Goal: Task Accomplishment & Management: Manage account settings

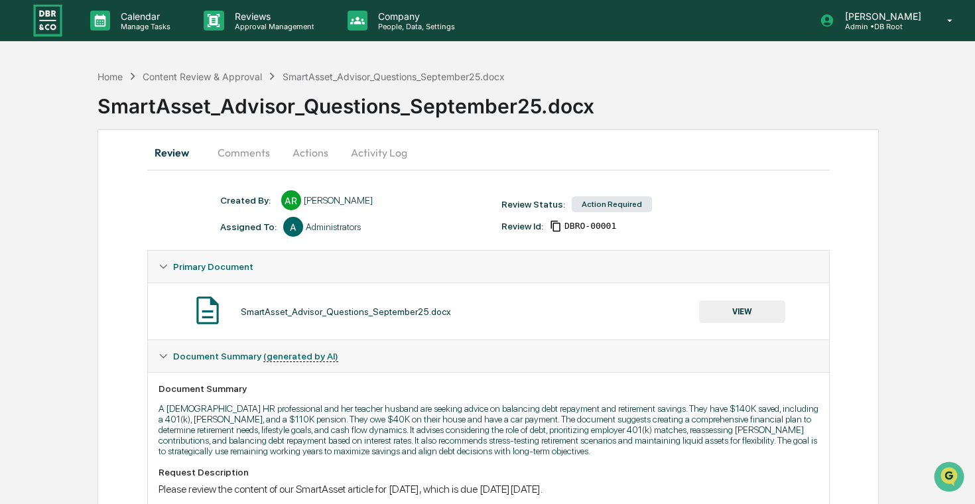
click at [305, 158] on button "Actions" at bounding box center [311, 153] width 60 height 32
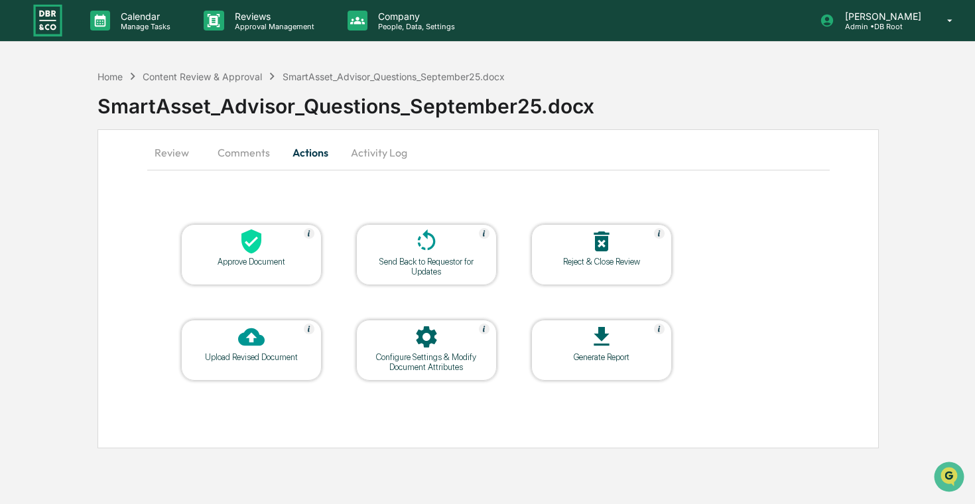
click at [250, 153] on button "Comments" at bounding box center [244, 153] width 74 height 32
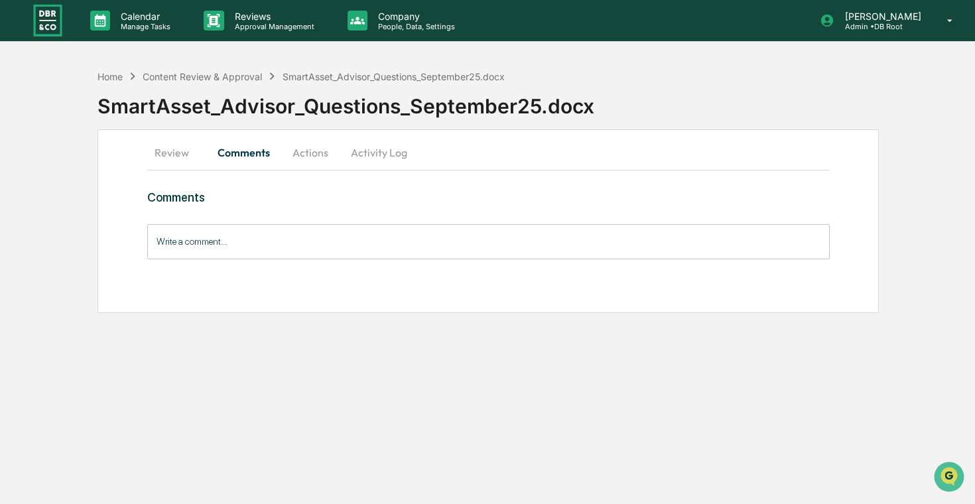
click at [259, 240] on input "Write a comment..." at bounding box center [488, 241] width 682 height 35
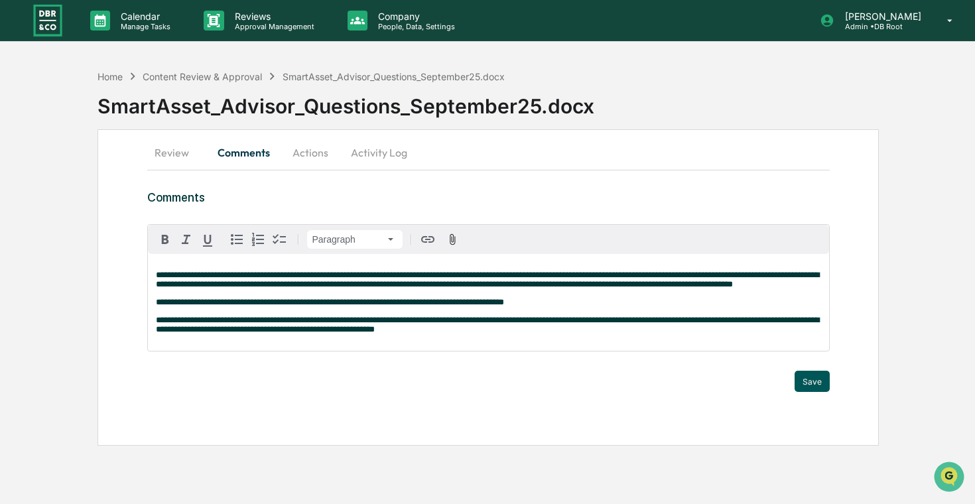
click at [806, 392] on button "Save" at bounding box center [811, 381] width 35 height 21
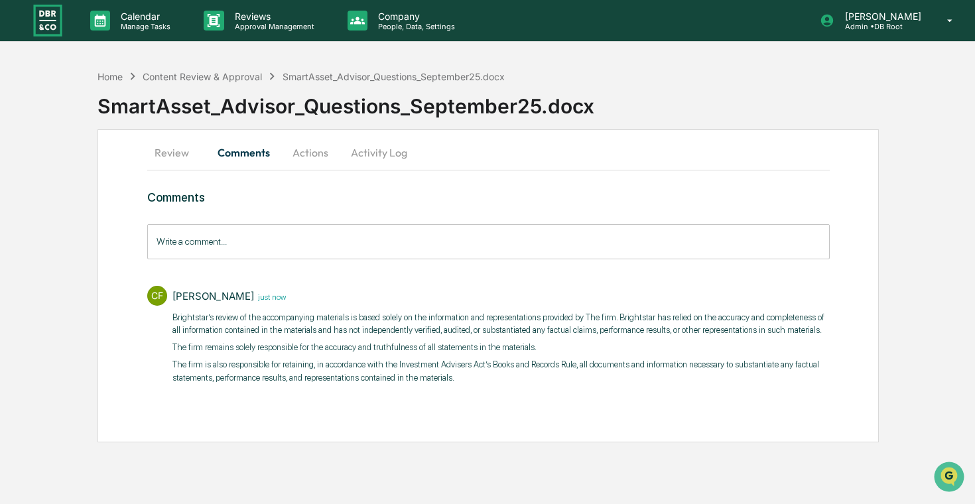
click at [312, 157] on button "Actions" at bounding box center [311, 153] width 60 height 32
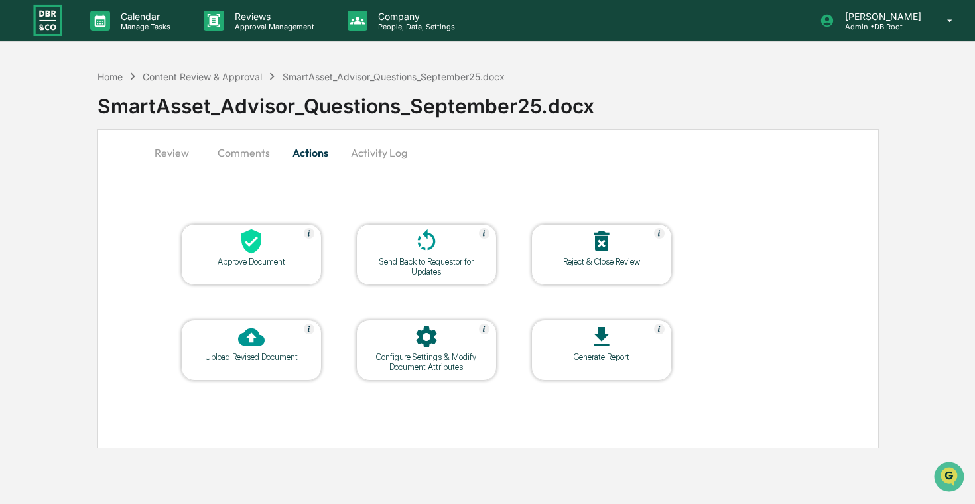
click at [263, 252] on icon at bounding box center [251, 241] width 27 height 27
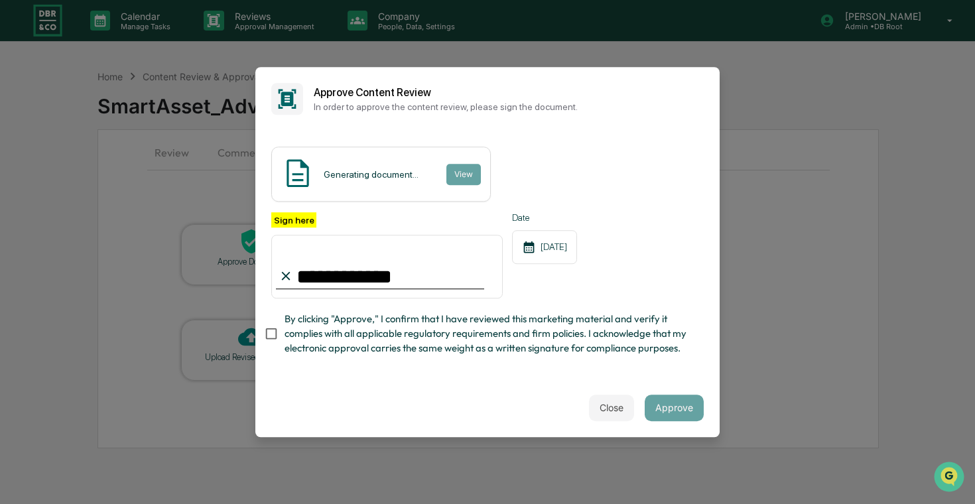
type input "**********"
click at [466, 174] on button "View" at bounding box center [463, 174] width 34 height 21
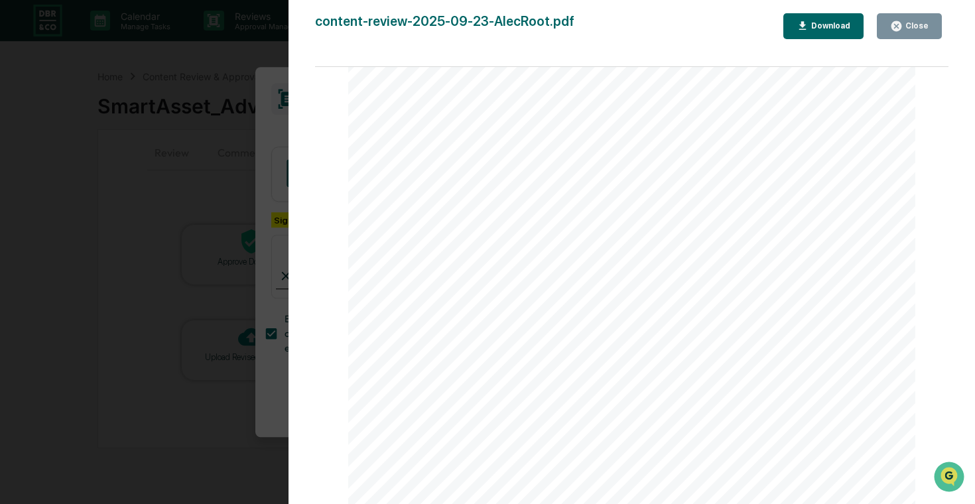
scroll to position [787, 0]
click at [273, 233] on div "Version History [DATE] 04:34 PM [PERSON_NAME] content-review-2025-09-23-AlecRoo…" at bounding box center [487, 252] width 975 height 504
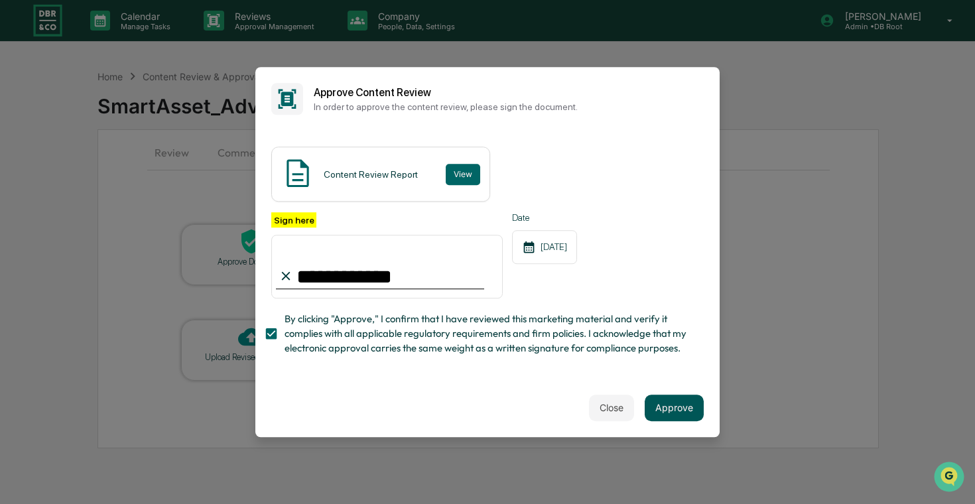
click at [671, 403] on button "Approve" at bounding box center [674, 408] width 59 height 27
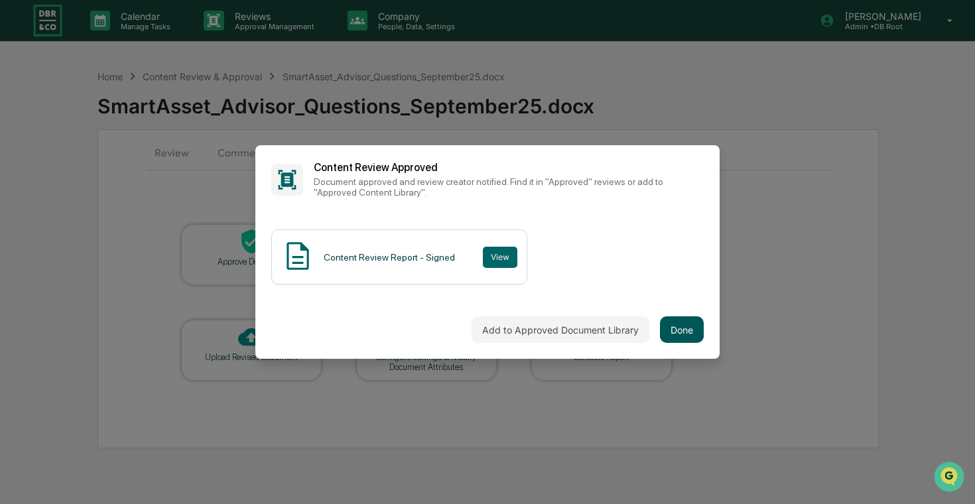
click at [683, 332] on button "Done" at bounding box center [682, 329] width 44 height 27
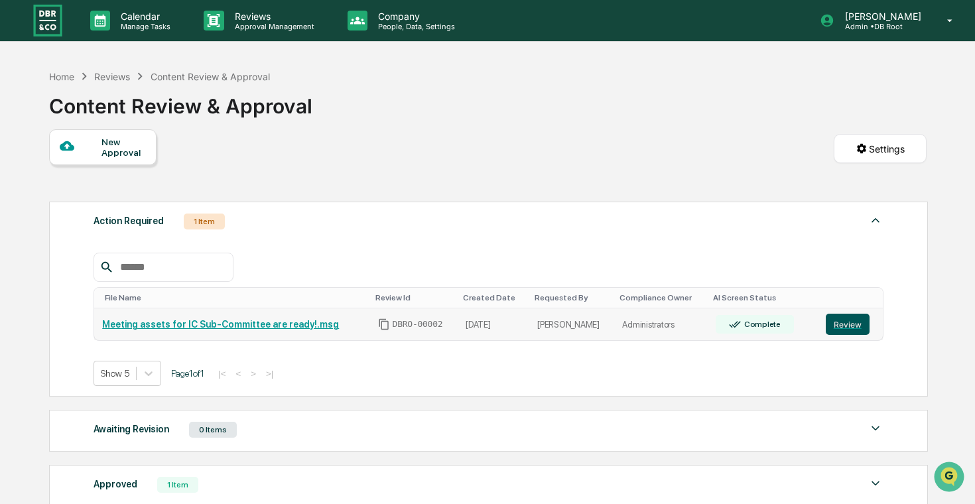
click at [840, 326] on button "Review" at bounding box center [848, 324] width 44 height 21
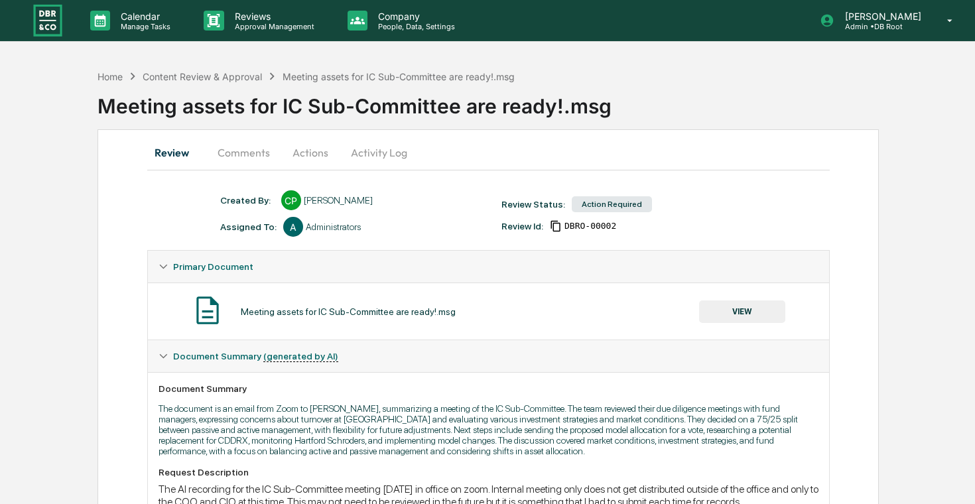
click at [255, 157] on button "Comments" at bounding box center [244, 153] width 74 height 32
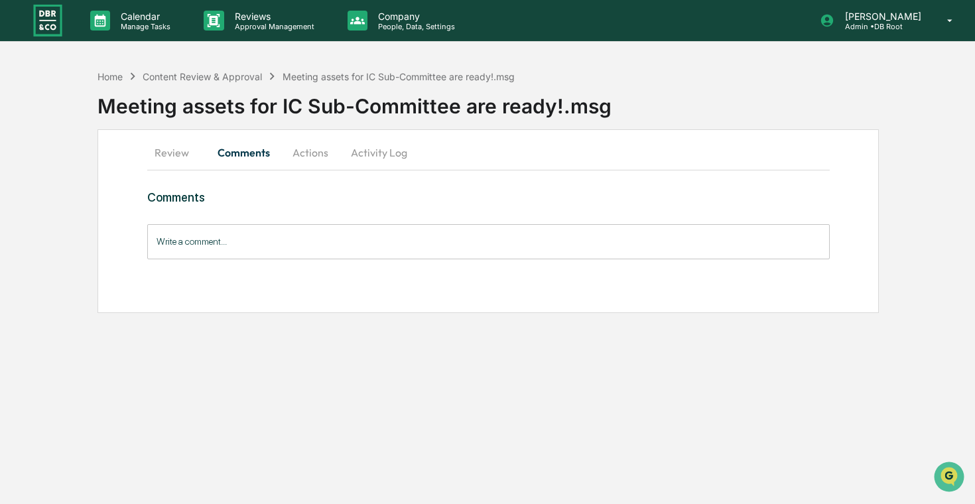
click at [302, 237] on input "Write a comment..." at bounding box center [488, 241] width 682 height 35
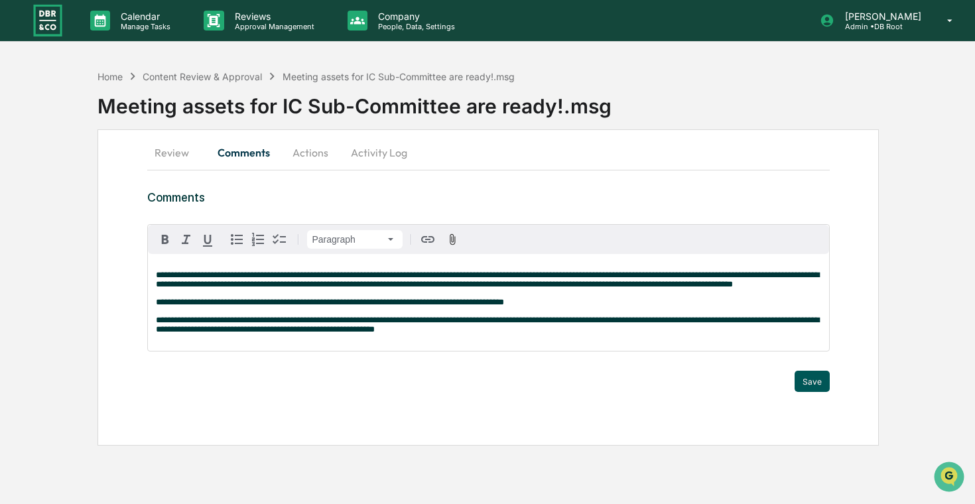
click at [816, 391] on button "Save" at bounding box center [811, 381] width 35 height 21
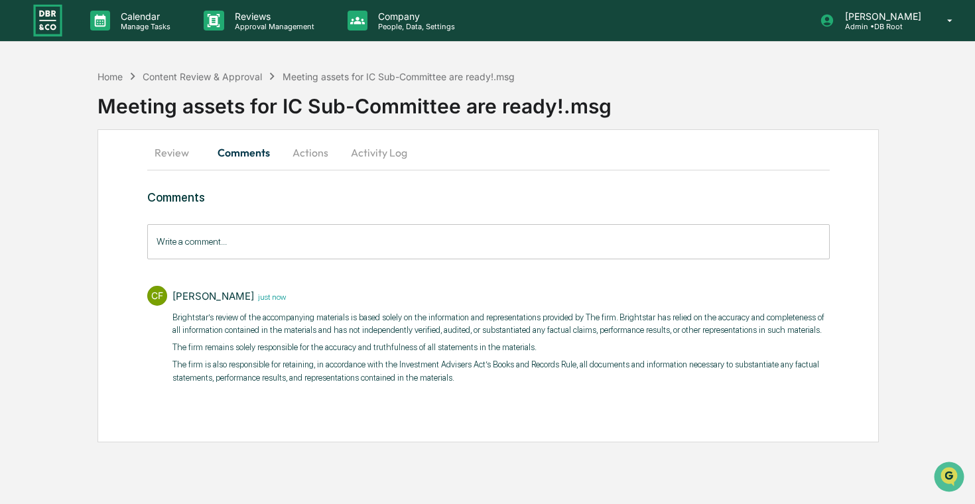
click at [309, 155] on button "Actions" at bounding box center [311, 153] width 60 height 32
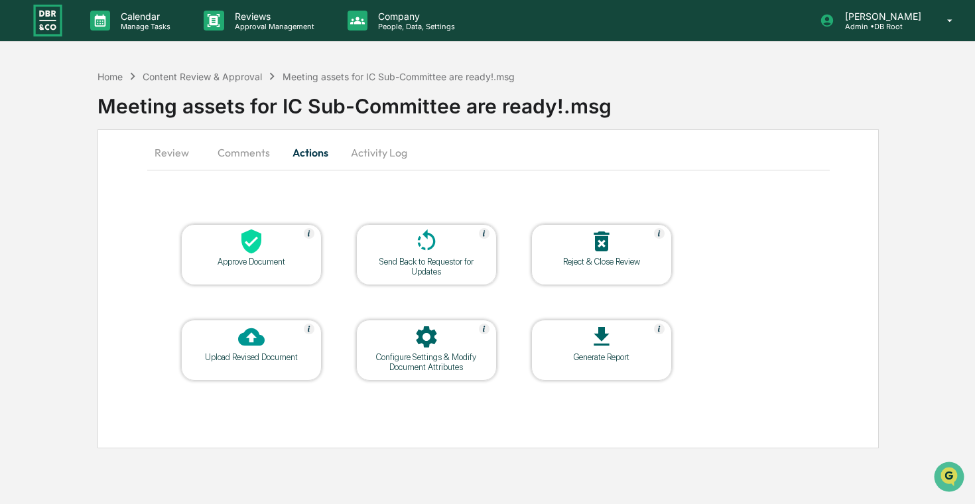
click at [237, 265] on div "Approve Document" at bounding box center [251, 262] width 119 height 10
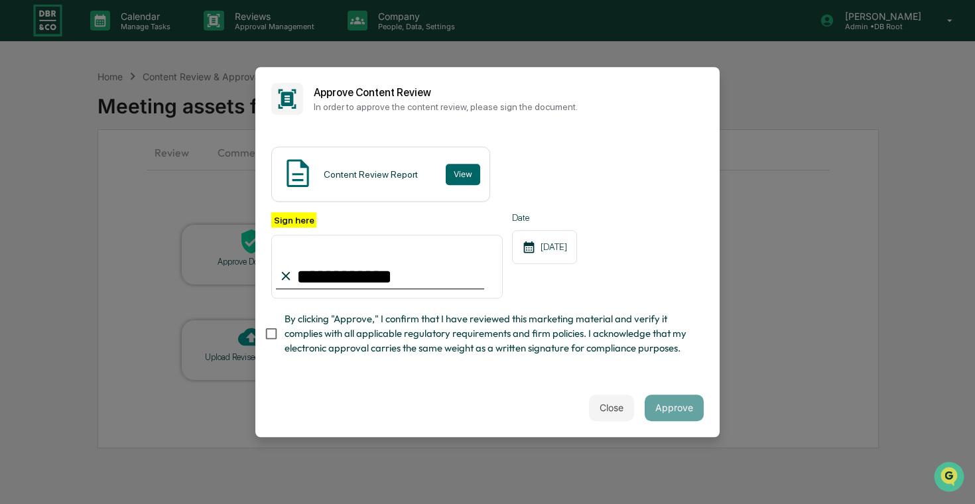
type input "**********"
click at [666, 405] on button "Approve" at bounding box center [674, 408] width 59 height 27
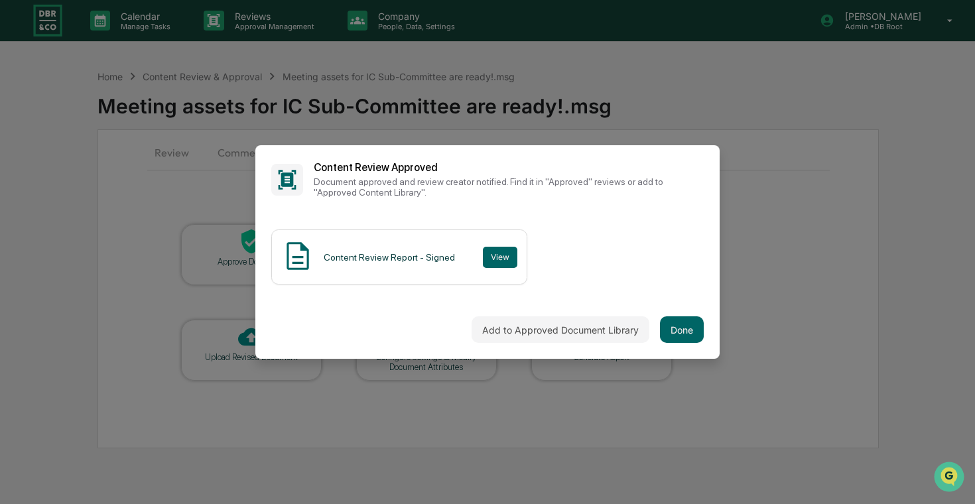
click at [708, 332] on div "Add to Approved Document Library Done" at bounding box center [487, 329] width 464 height 58
click at [682, 332] on button "Done" at bounding box center [682, 329] width 44 height 27
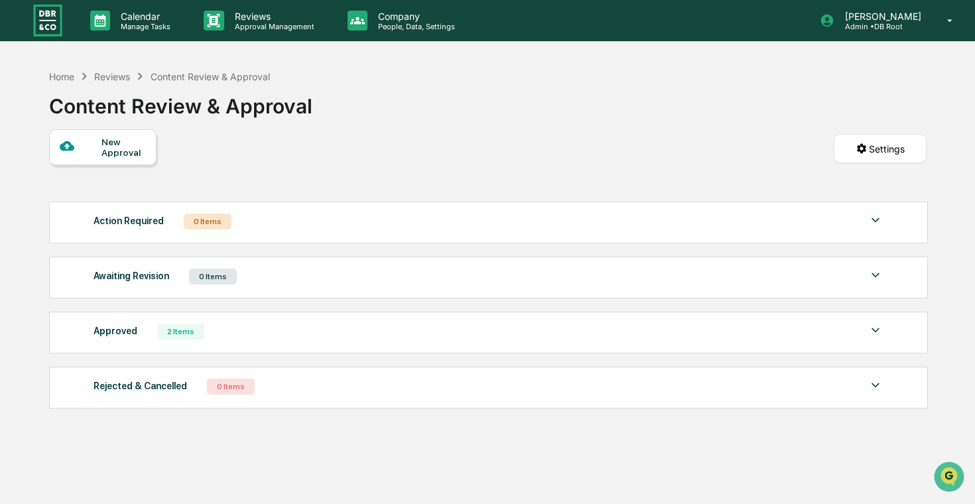
click at [39, 26] on img at bounding box center [48, 20] width 32 height 35
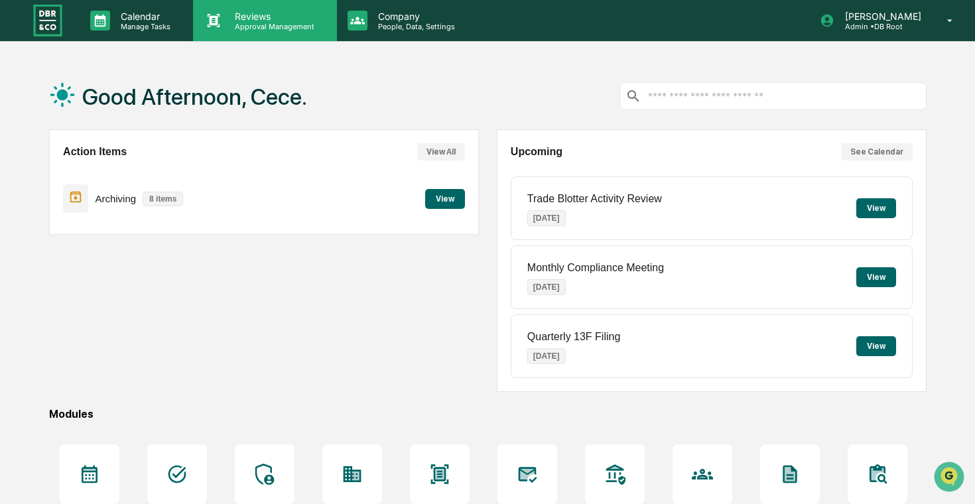
click at [233, 21] on p "Reviews" at bounding box center [272, 16] width 97 height 11
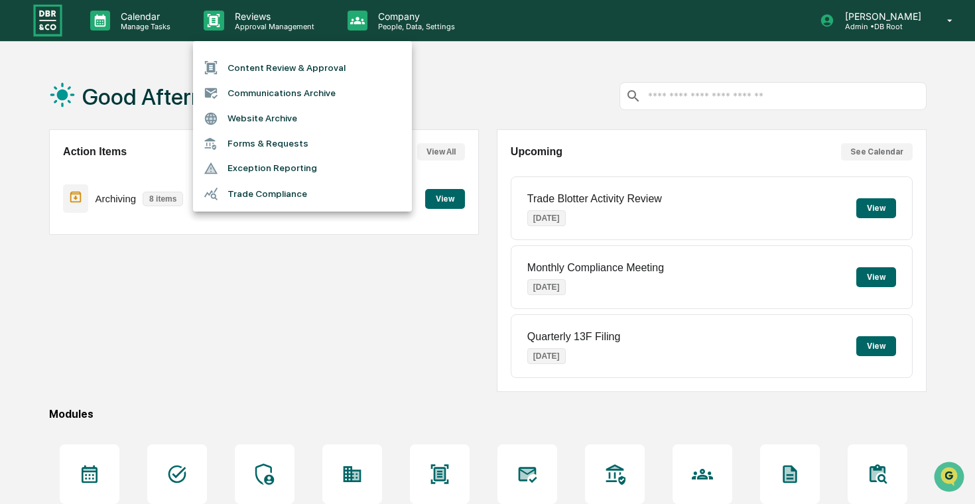
click at [249, 60] on li "Content Review & Approval" at bounding box center [302, 67] width 219 height 25
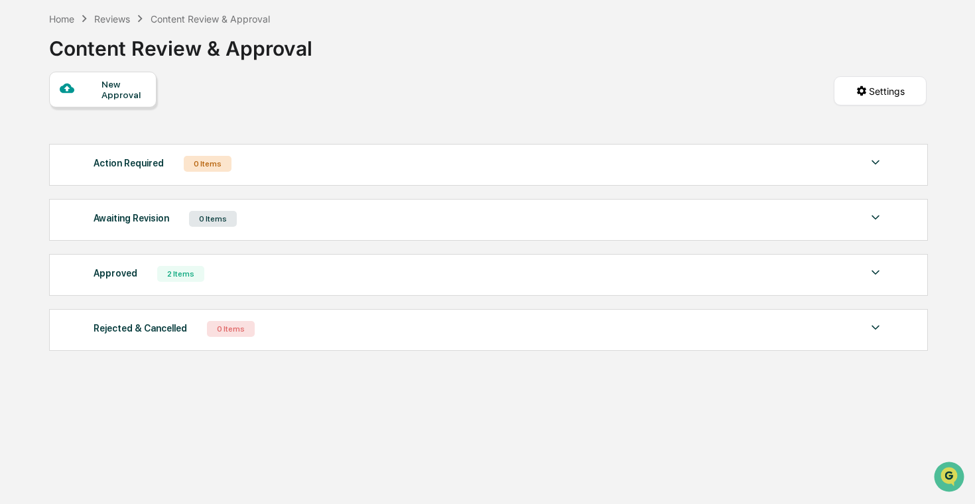
scroll to position [63, 0]
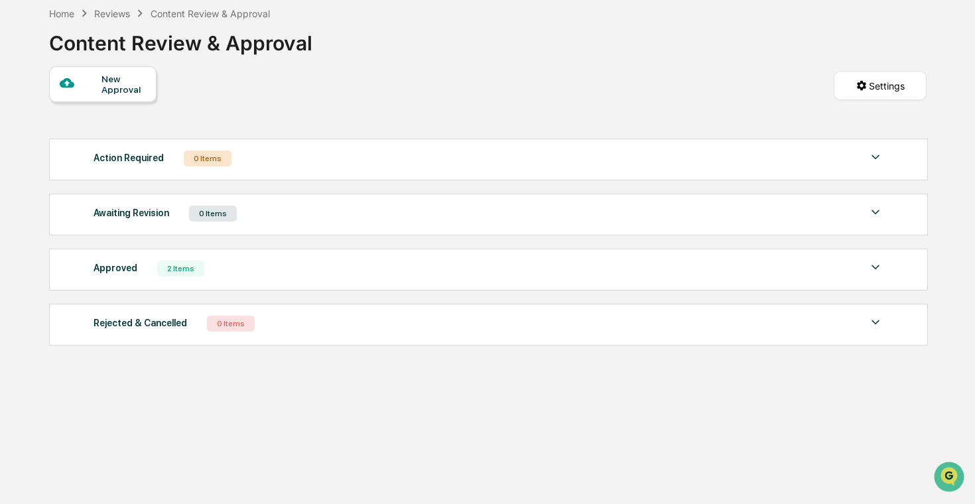
click at [324, 273] on div "Approved 2 Items" at bounding box center [489, 268] width 790 height 19
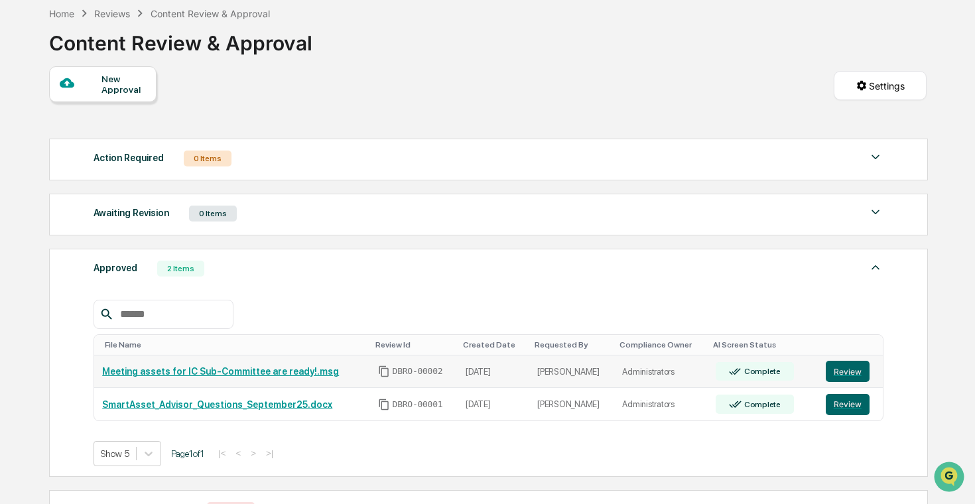
click at [763, 385] on td "Complete" at bounding box center [763, 371] width 110 height 33
click at [862, 369] on button "Review" at bounding box center [848, 371] width 44 height 21
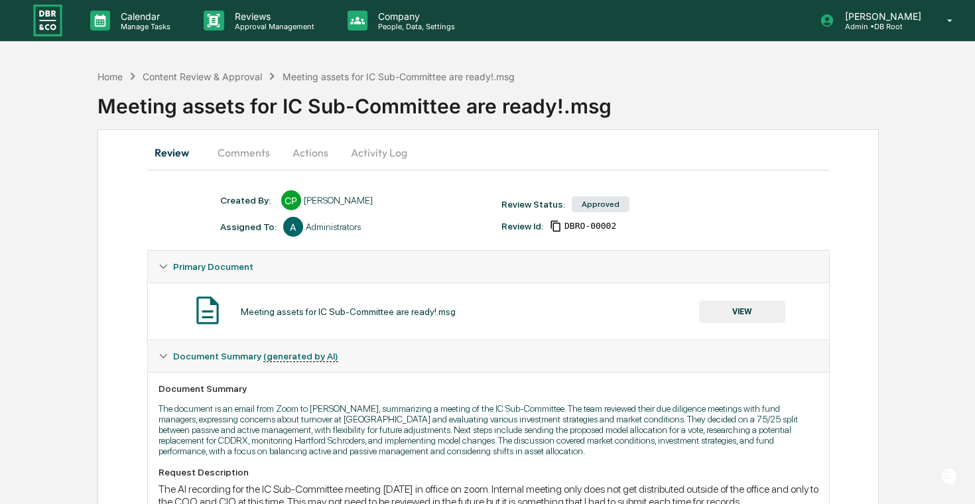
click at [237, 158] on button "Comments" at bounding box center [244, 153] width 74 height 32
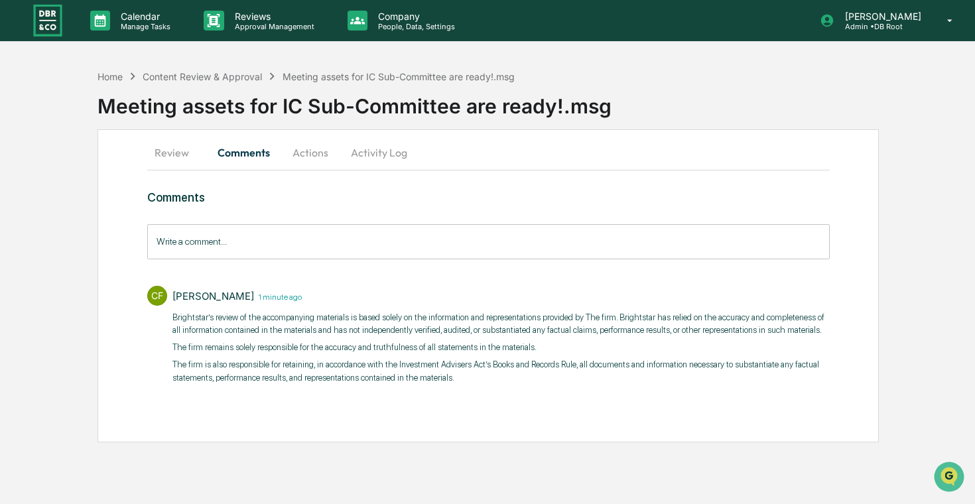
click at [365, 158] on button "Activity Log" at bounding box center [379, 153] width 78 height 32
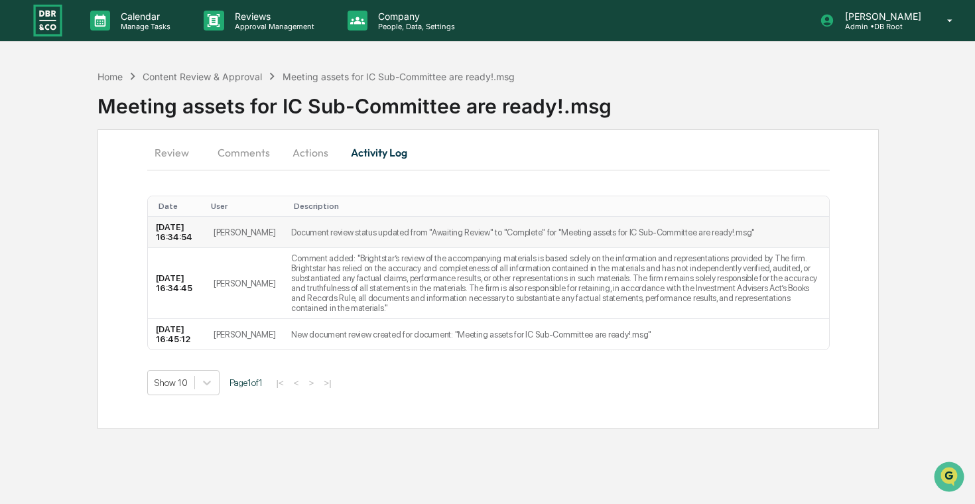
click at [296, 237] on td "Document review status updated from "Awaiting Review" to "Complete" for "Meetin…" at bounding box center [555, 232] width 545 height 31
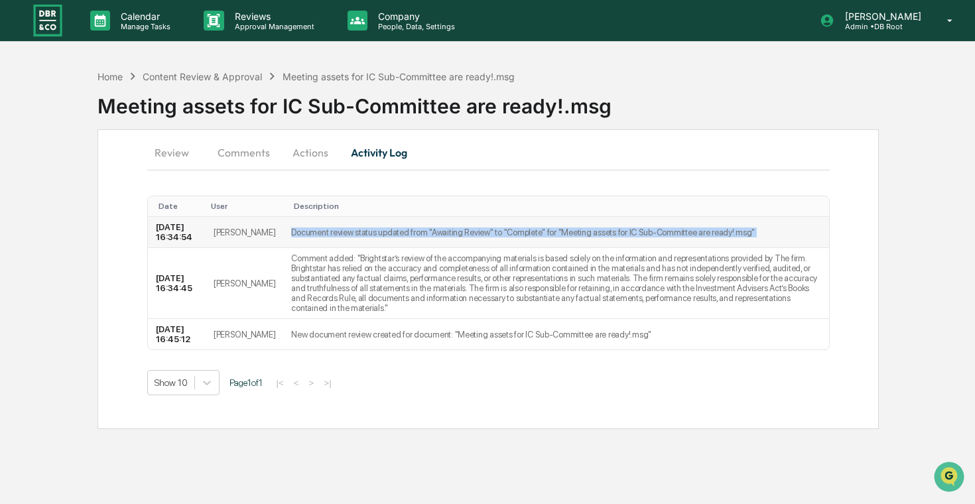
click at [296, 237] on td "Document review status updated from "Awaiting Review" to "Complete" for "Meetin…" at bounding box center [555, 232] width 545 height 31
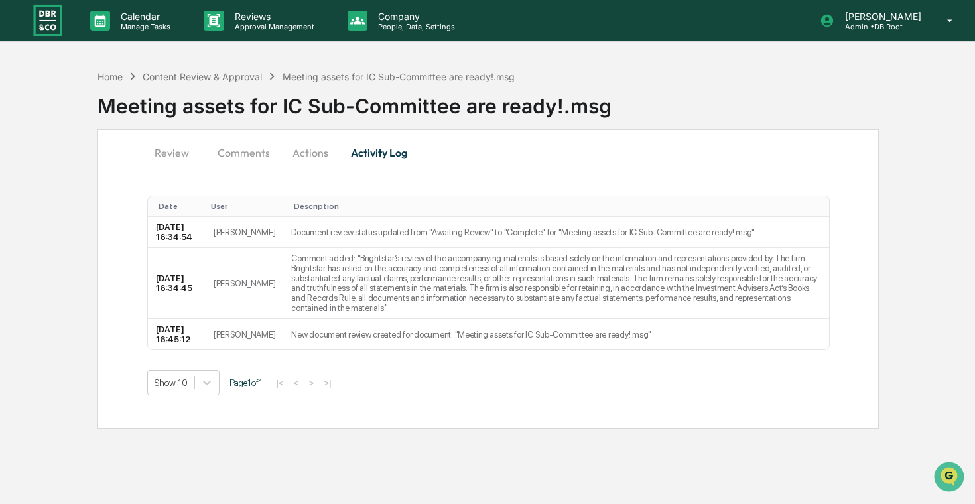
click at [299, 125] on div "Home Content Review & Approval Meeting assets for IC Sub-Committee are ready!.m…" at bounding box center [535, 96] width 877 height 66
click at [299, 150] on button "Actions" at bounding box center [311, 153] width 60 height 32
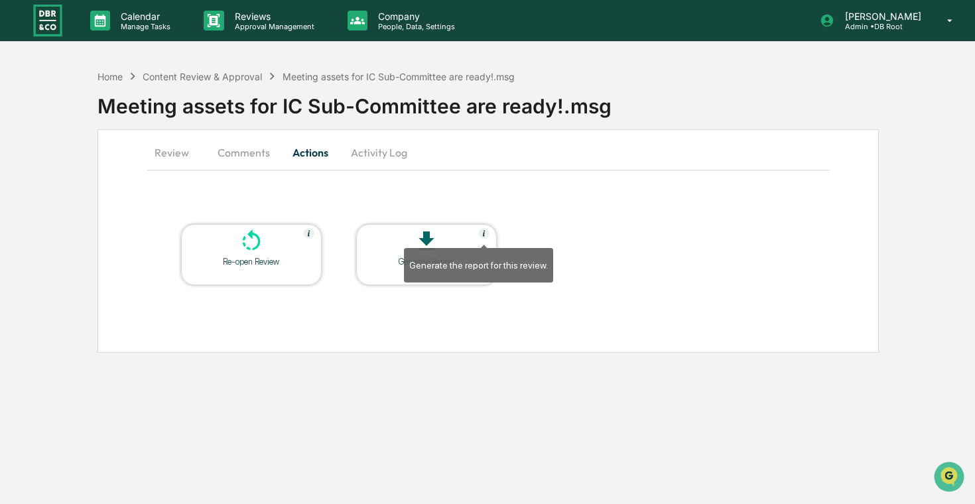
click at [485, 233] on img at bounding box center [484, 233] width 11 height 11
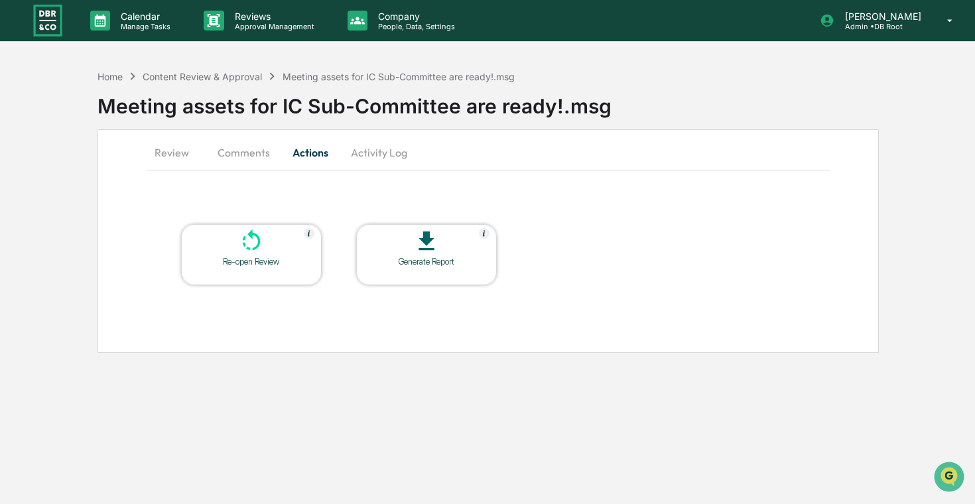
click at [250, 156] on button "Comments" at bounding box center [244, 153] width 74 height 32
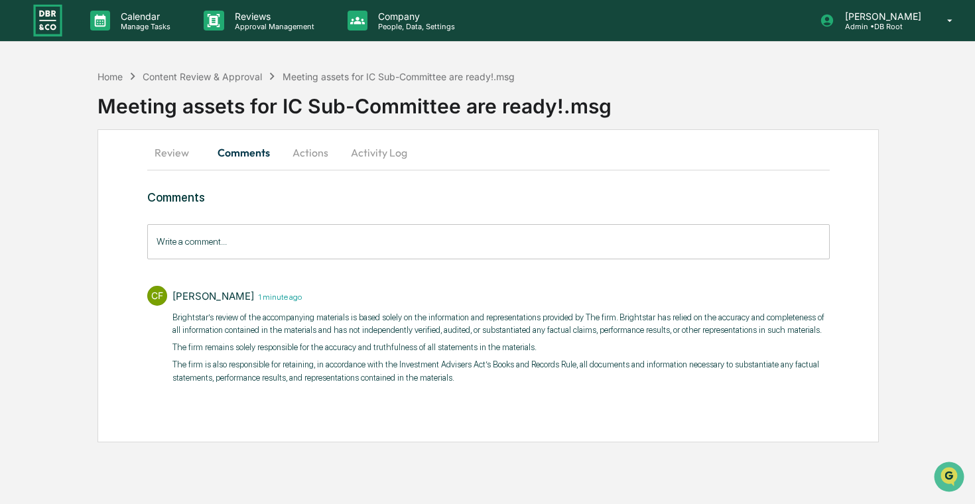
click at [173, 153] on button "Review" at bounding box center [177, 153] width 60 height 32
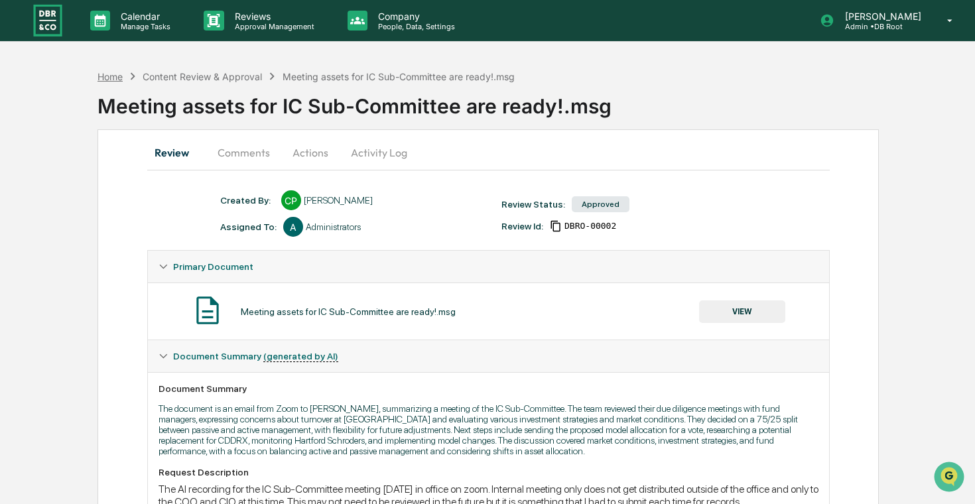
click at [115, 76] on div "Home" at bounding box center [109, 76] width 25 height 11
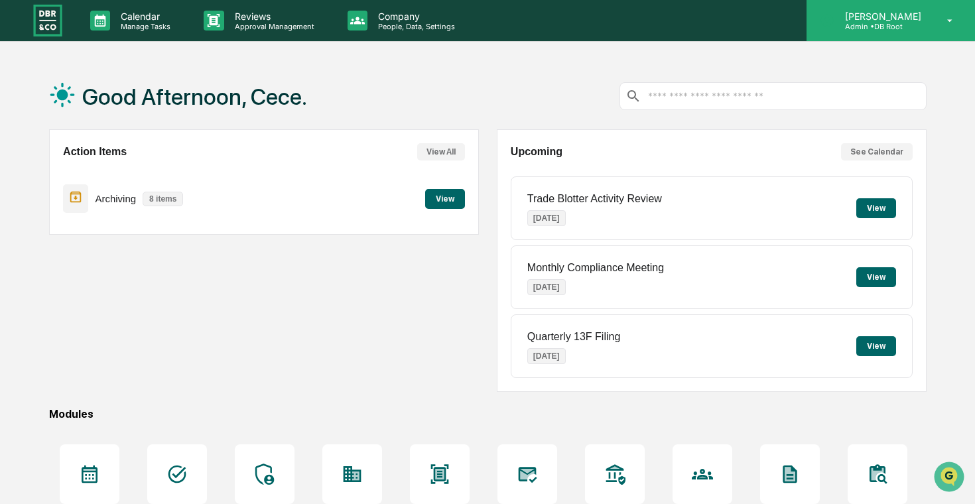
click at [893, 36] on div "Cece Ferraez Admin • DB Root" at bounding box center [890, 20] width 168 height 41
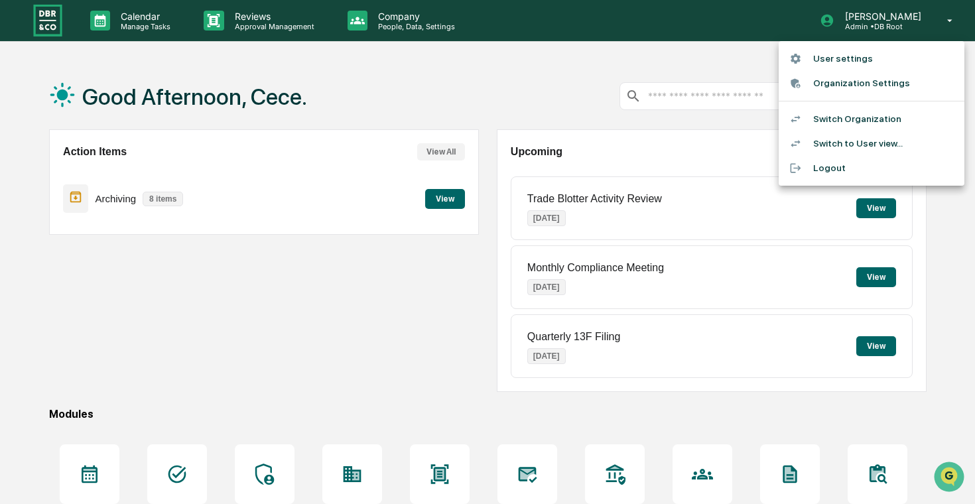
click at [544, 26] on div at bounding box center [487, 252] width 975 height 504
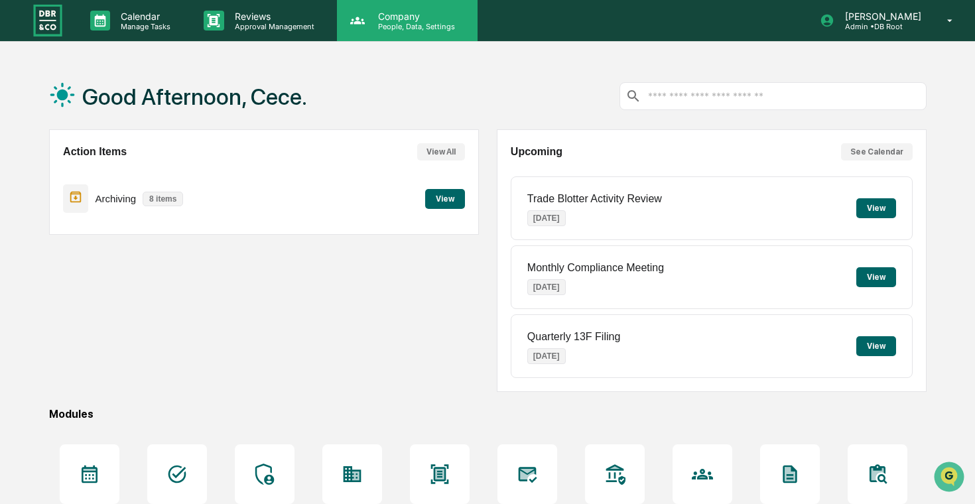
click at [381, 37] on div "Company People, Data, Settings" at bounding box center [407, 20] width 141 height 41
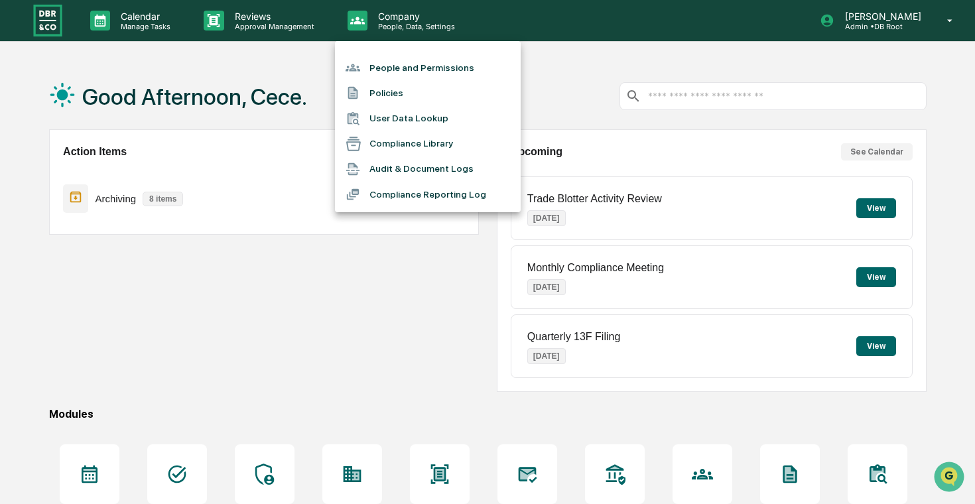
click at [409, 72] on li "People and Permissions" at bounding box center [428, 67] width 186 height 25
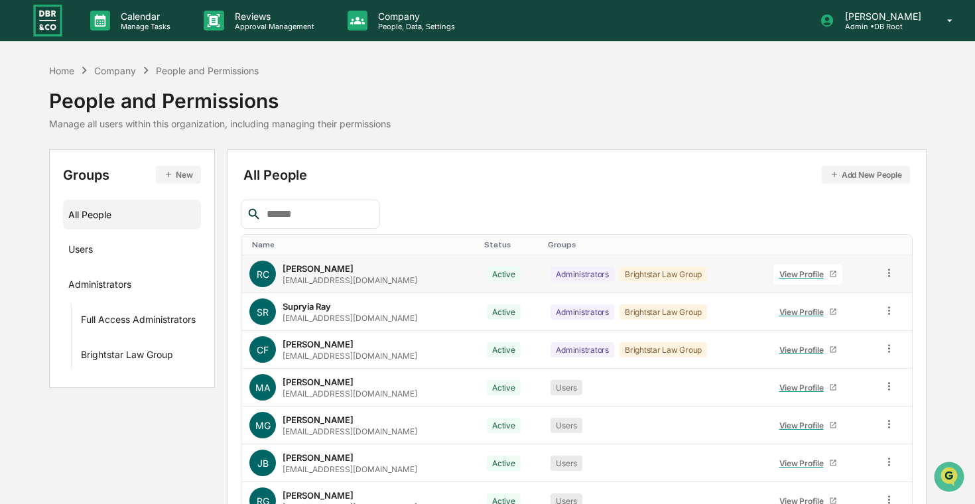
click at [887, 271] on icon at bounding box center [889, 273] width 13 height 13
click at [887, 230] on div "Name Status Groups RC Rich Chen rich@brightstarlawgroup.com Active Administrato…" at bounding box center [576, 439] width 671 height 479
click at [889, 347] on icon at bounding box center [889, 348] width 13 height 13
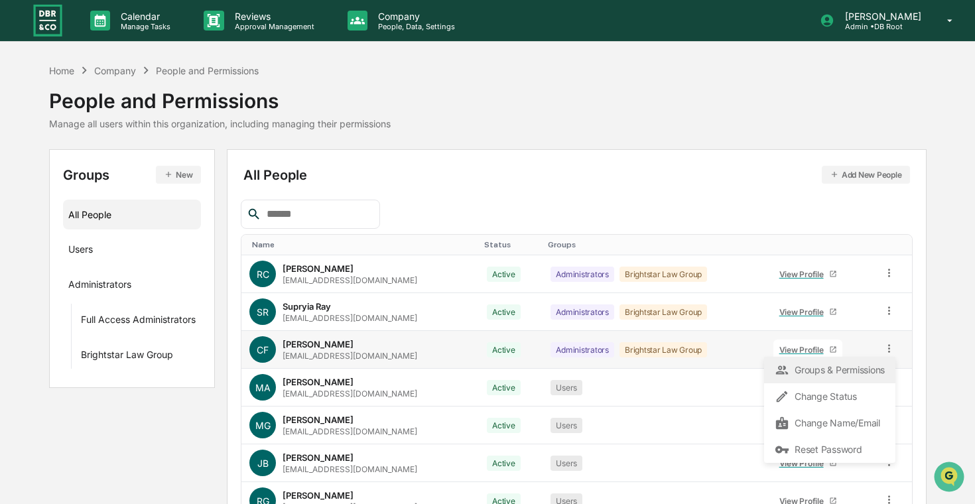
click at [857, 369] on div "Groups & Permissions" at bounding box center [830, 370] width 110 height 16
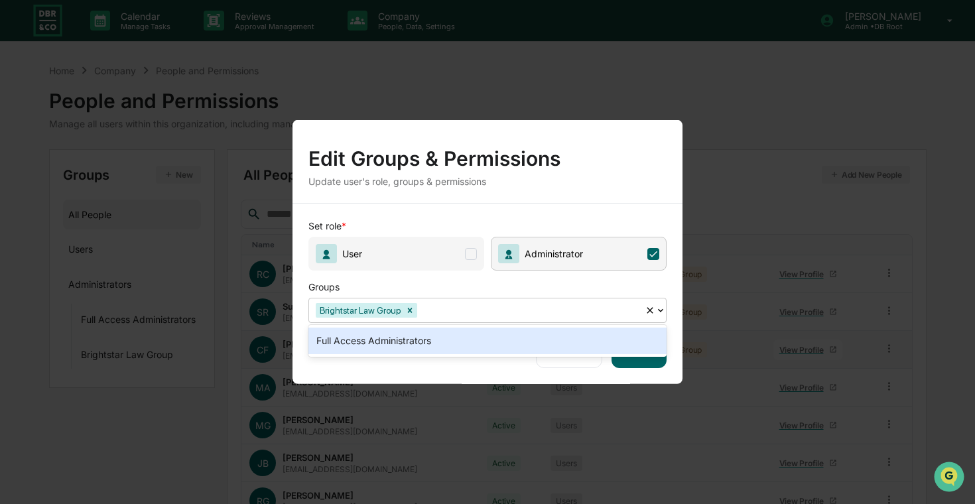
click at [517, 312] on div at bounding box center [529, 309] width 218 height 15
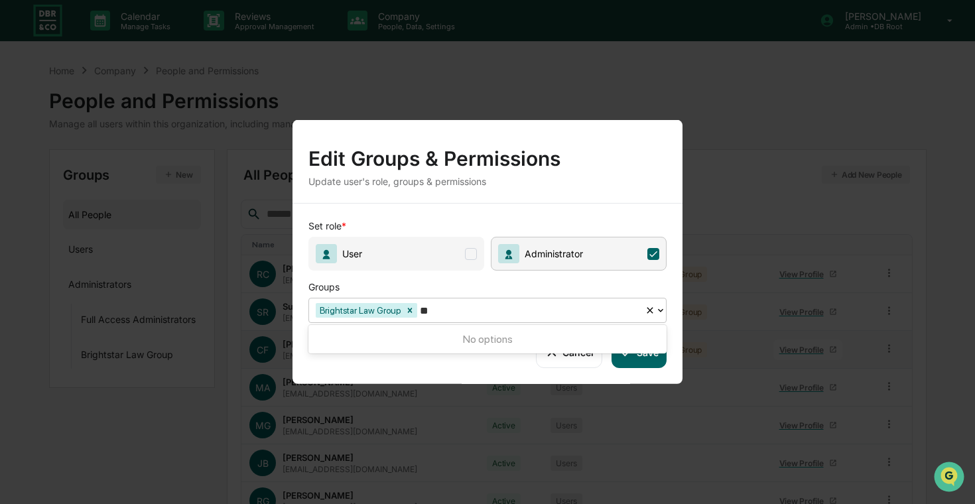
type input "*"
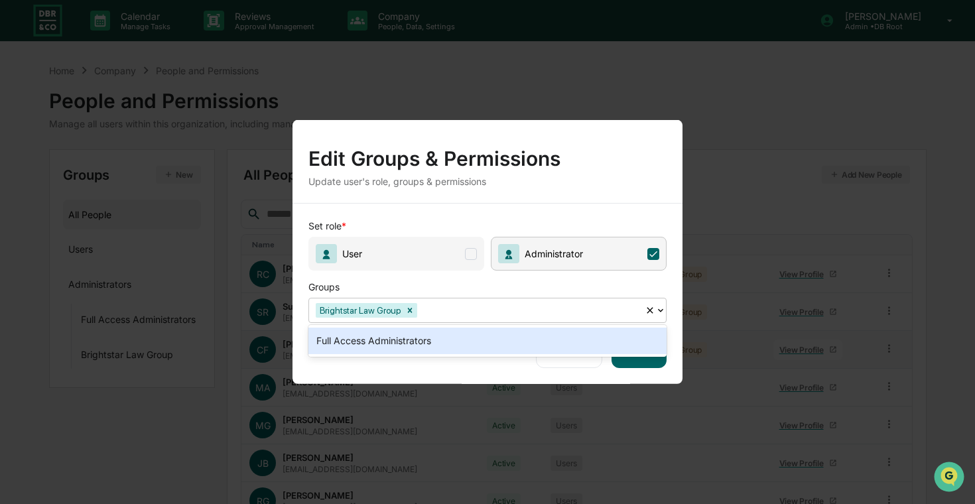
click at [438, 241] on span "User" at bounding box center [396, 254] width 176 height 34
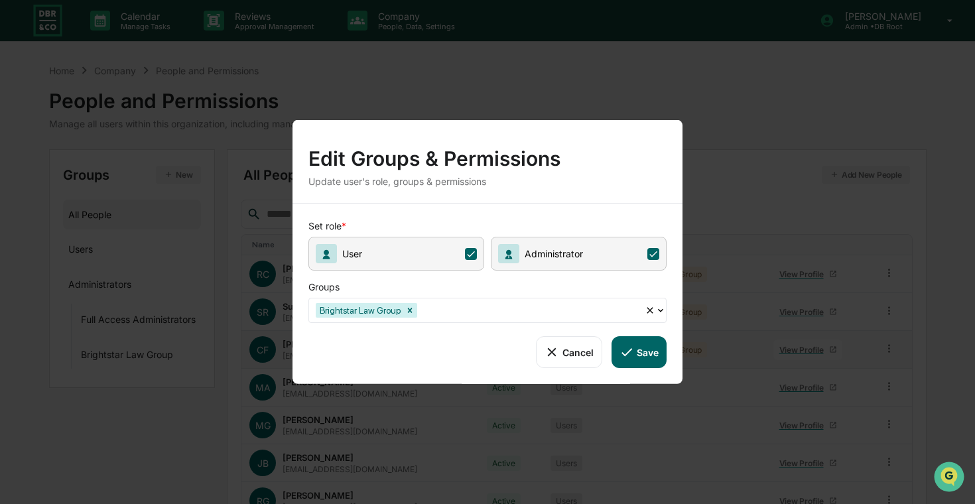
click at [631, 352] on icon at bounding box center [626, 352] width 15 height 15
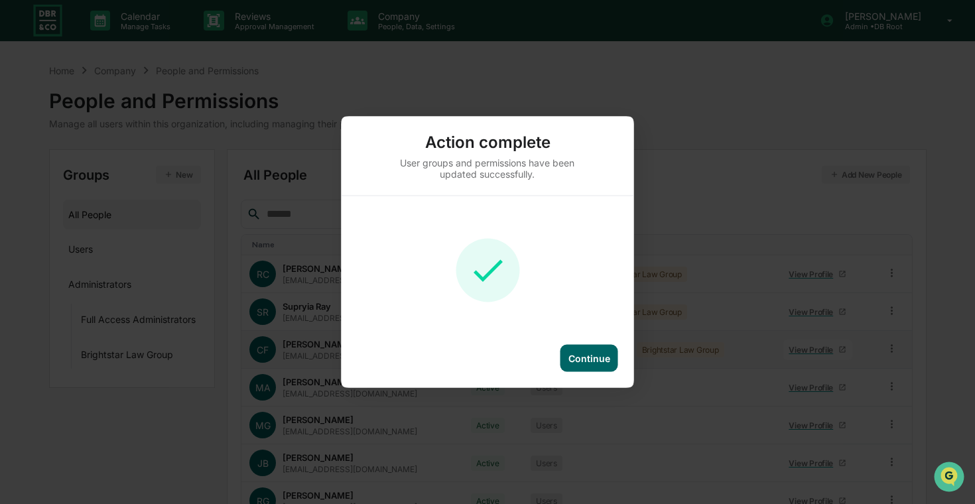
click at [590, 356] on div "Continue" at bounding box center [589, 358] width 42 height 11
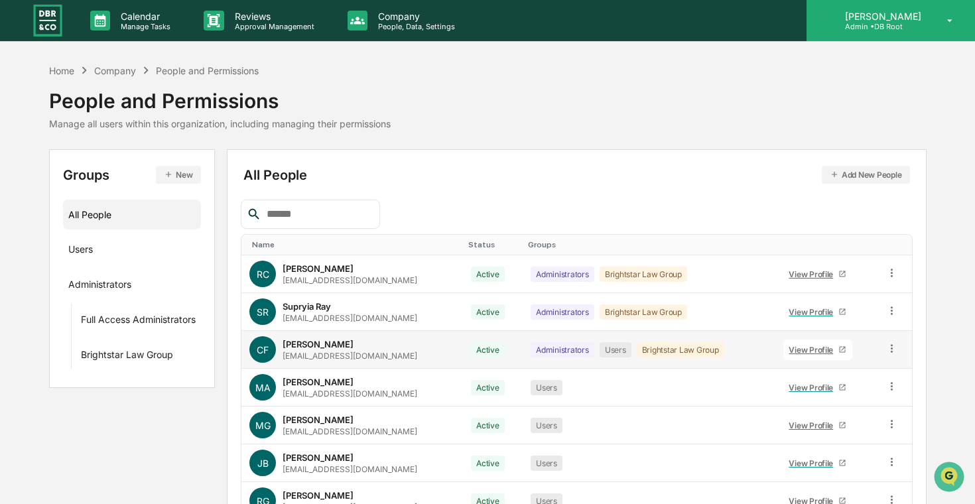
click at [899, 20] on p "[PERSON_NAME]" at bounding box center [881, 16] width 94 height 11
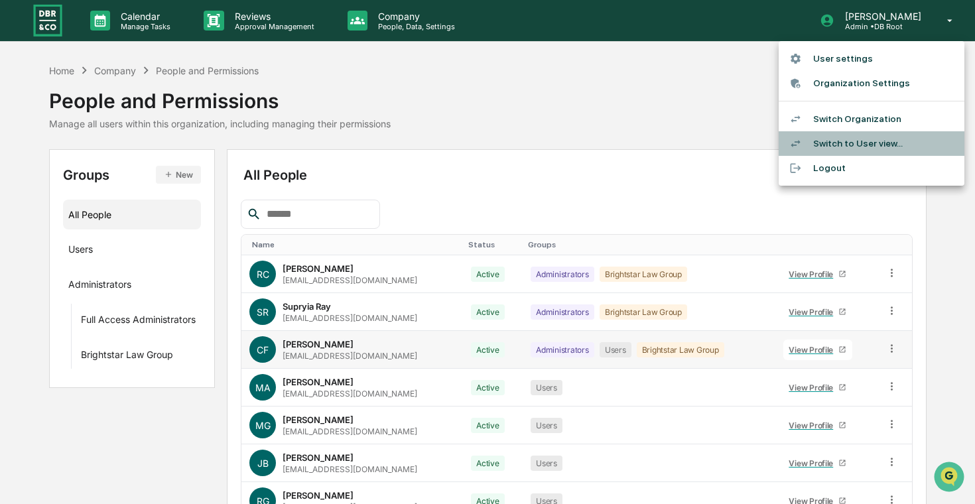
click at [841, 141] on li "Switch to User view..." at bounding box center [872, 143] width 186 height 25
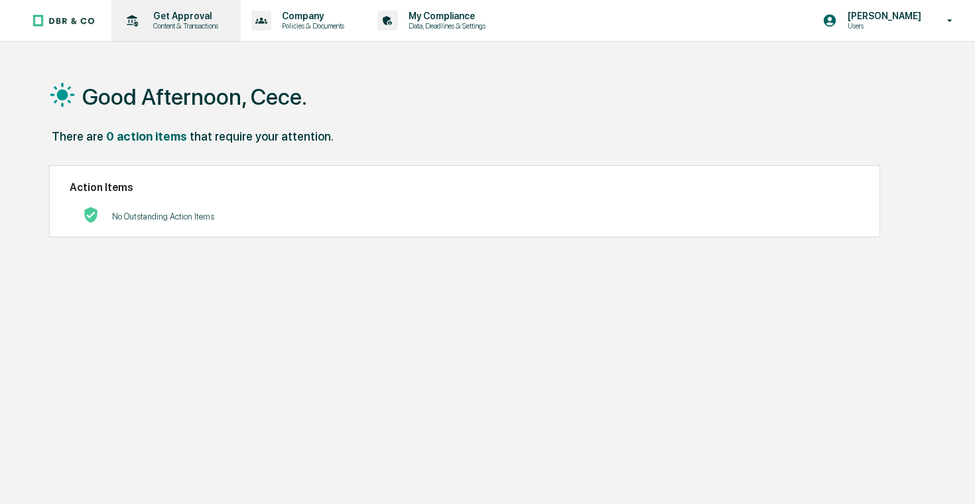
click at [210, 25] on p "Content & Transactions" at bounding box center [184, 25] width 82 height 9
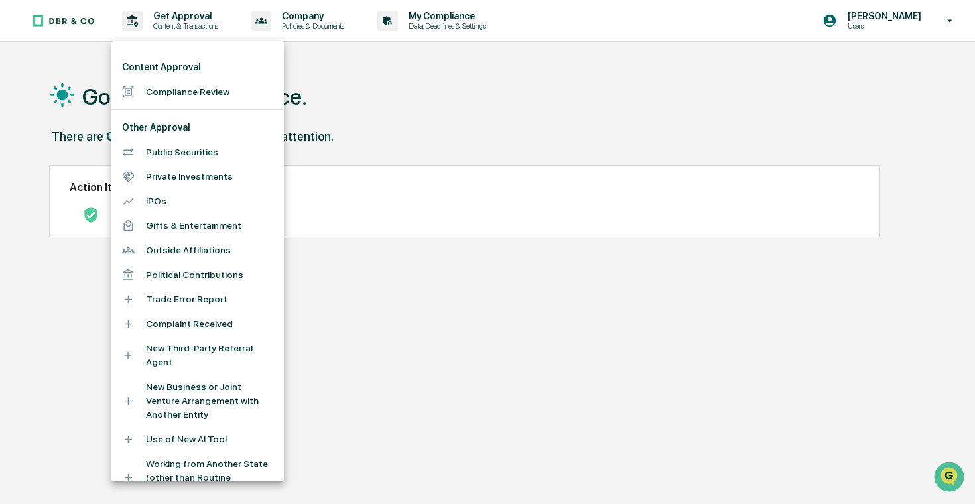
click at [300, 23] on div at bounding box center [487, 252] width 975 height 504
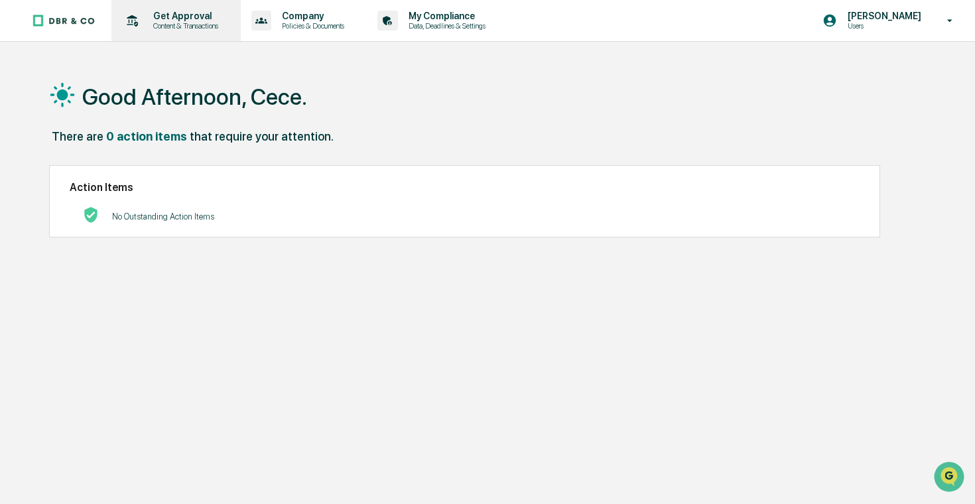
click at [192, 32] on div "Get Approval Content & Transactions" at bounding box center [175, 20] width 116 height 41
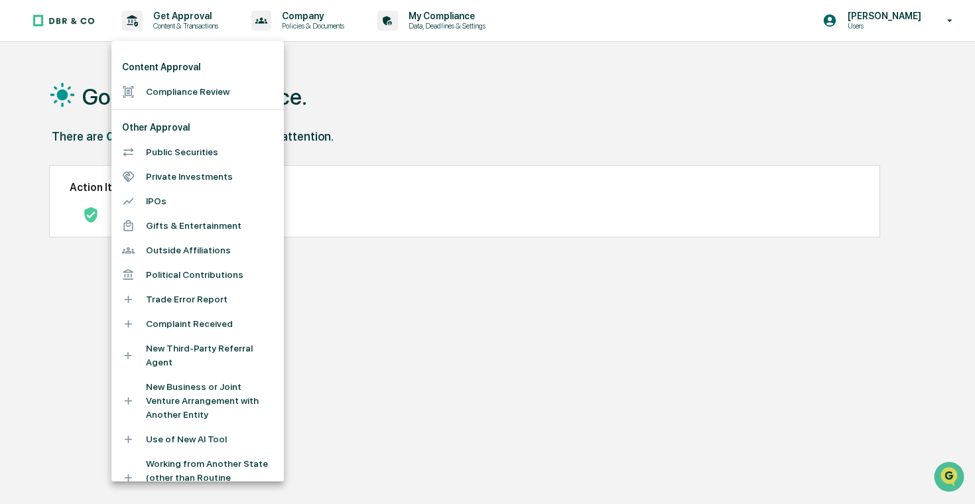
click at [202, 178] on li "Private Investments" at bounding box center [197, 176] width 172 height 25
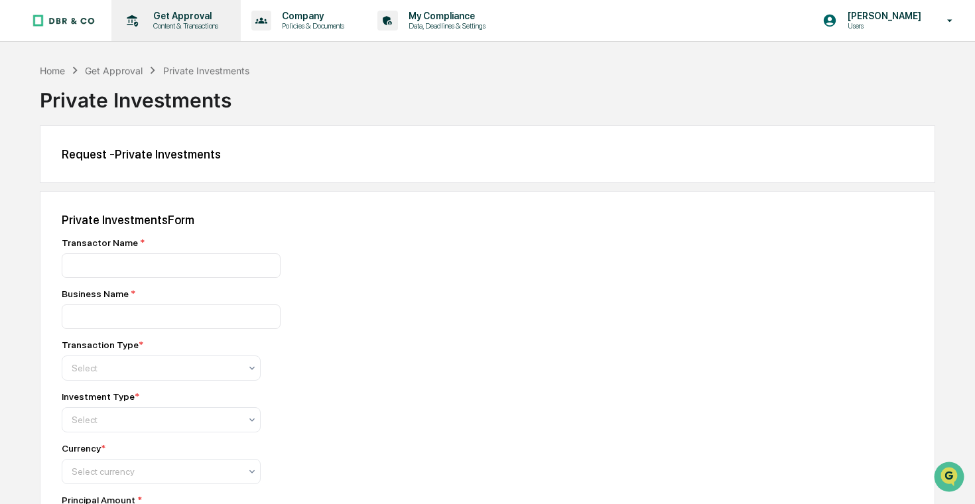
click at [166, 27] on p "Content & Transactions" at bounding box center [184, 25] width 82 height 9
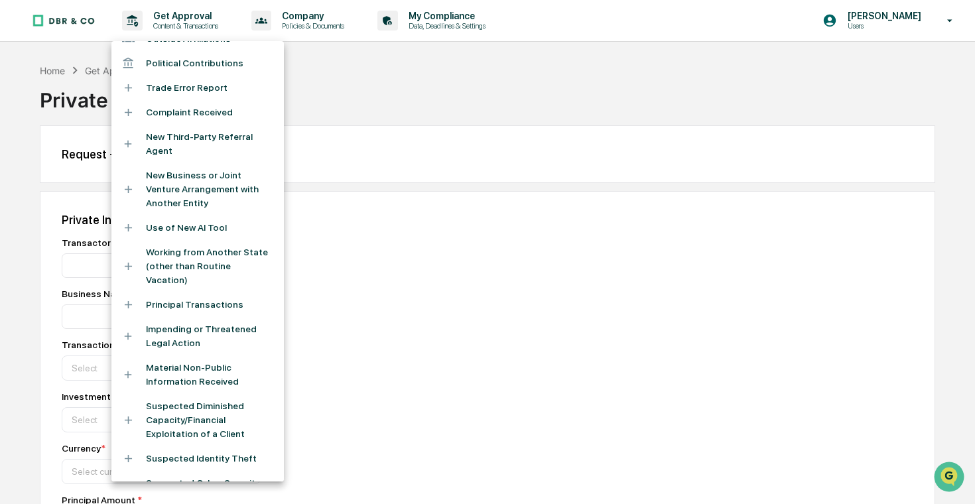
scroll to position [332, 0]
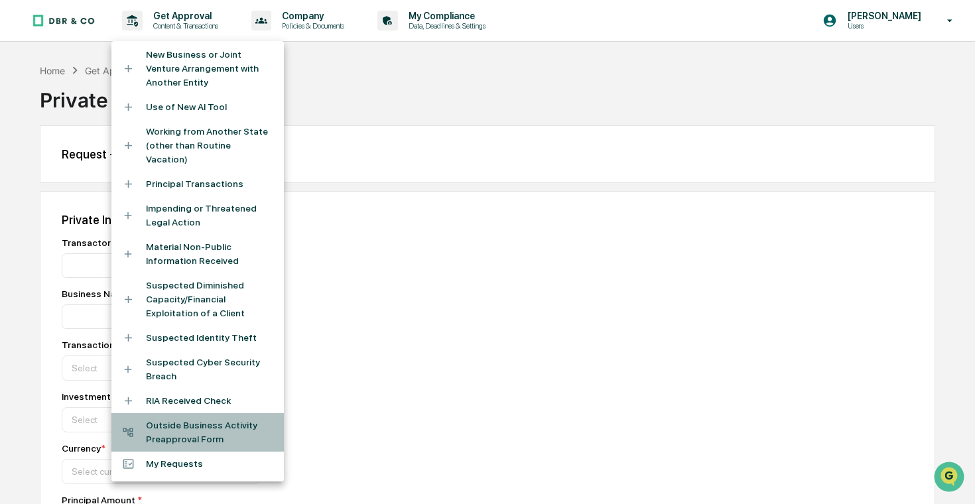
click at [205, 436] on li "Outside Business Activity Preapproval Form" at bounding box center [197, 432] width 172 height 38
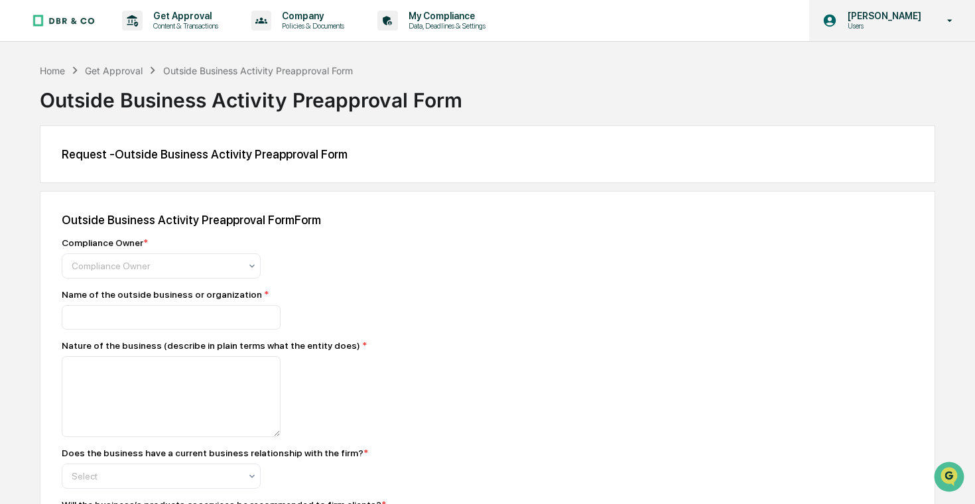
click at [884, 29] on p "Users" at bounding box center [882, 25] width 91 height 9
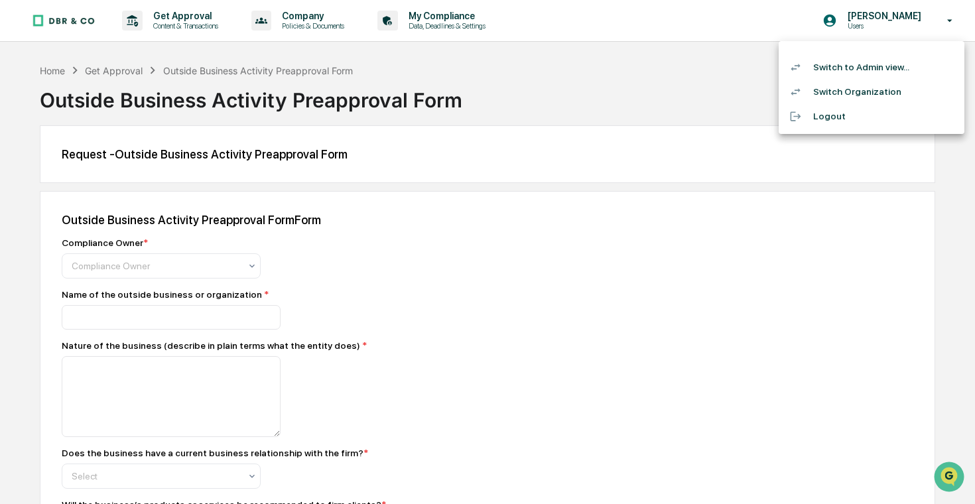
click at [622, 31] on div at bounding box center [487, 252] width 975 height 504
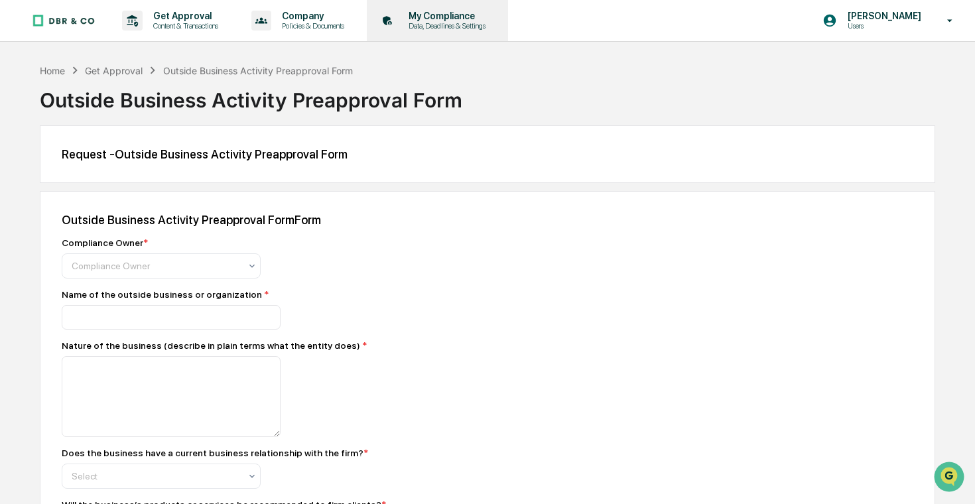
click at [486, 21] on p "My Compliance" at bounding box center [445, 16] width 94 height 11
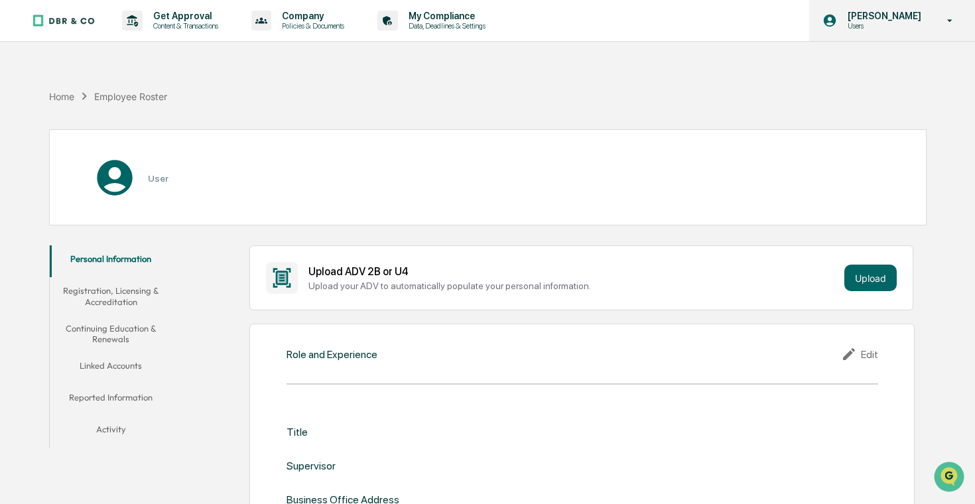
click at [869, 11] on p "[PERSON_NAME]" at bounding box center [882, 16] width 91 height 11
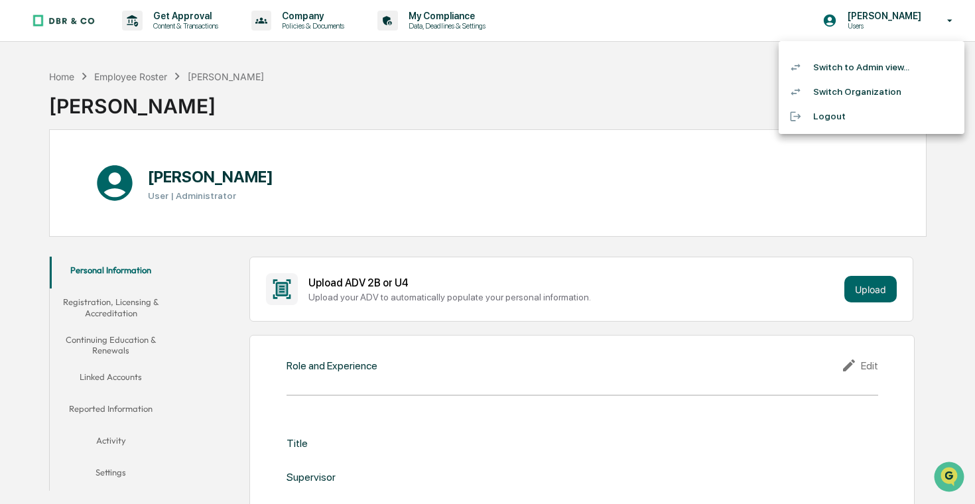
click at [832, 70] on li "Switch to Admin view..." at bounding box center [872, 67] width 186 height 25
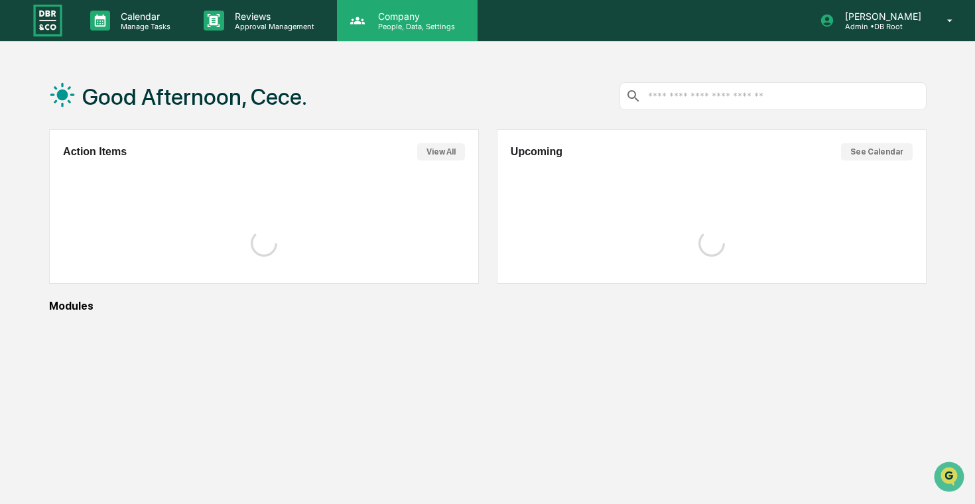
click at [442, 13] on p "Company" at bounding box center [414, 16] width 94 height 11
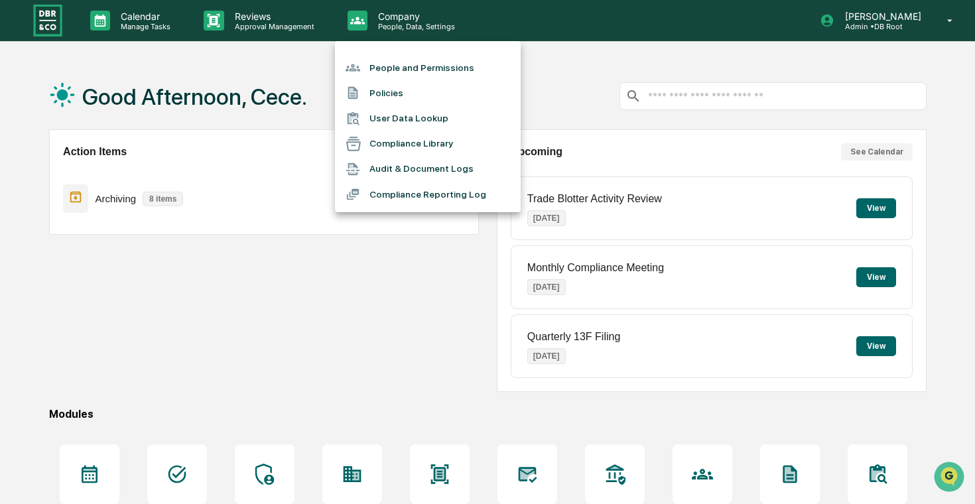
click at [437, 59] on li "People and Permissions" at bounding box center [428, 67] width 186 height 25
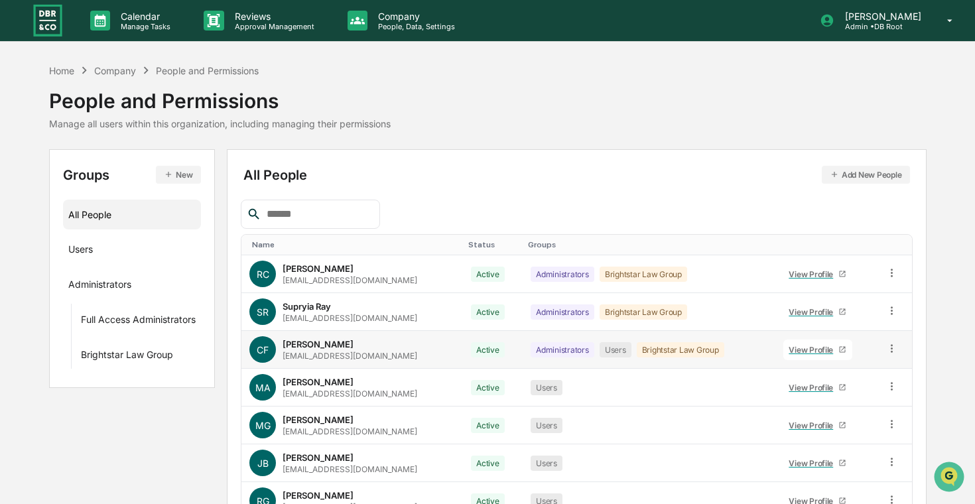
click at [895, 347] on icon at bounding box center [891, 348] width 13 height 13
click at [854, 379] on div "Groups & Permissions" at bounding box center [832, 370] width 131 height 27
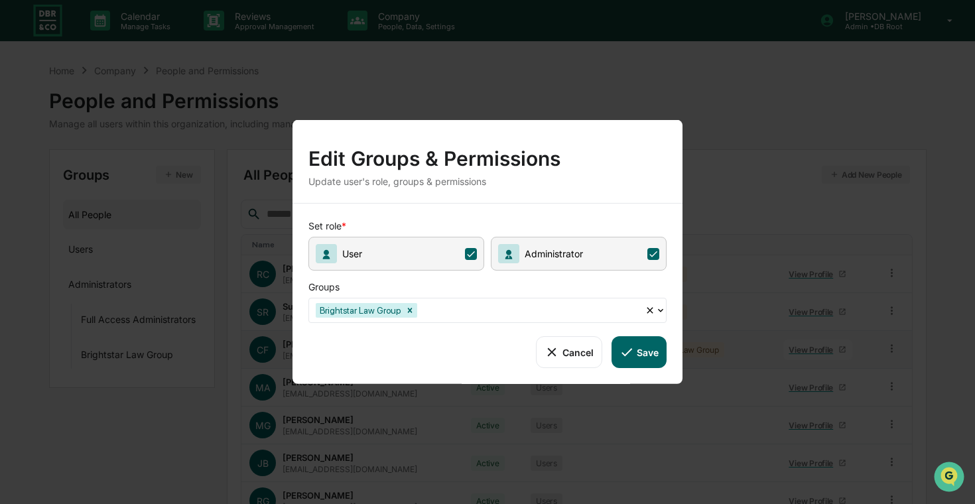
click at [466, 252] on icon at bounding box center [471, 253] width 12 height 12
click at [641, 349] on button "Save" at bounding box center [638, 352] width 55 height 32
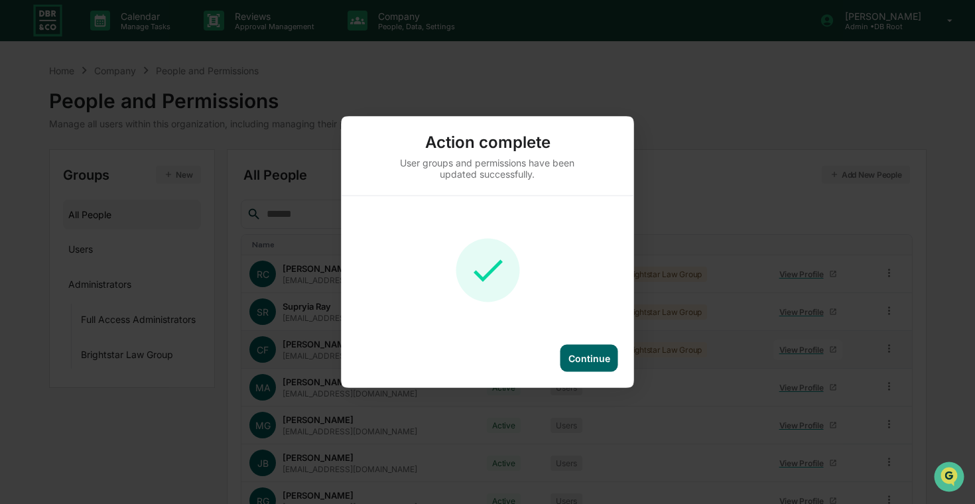
click at [588, 357] on div "Continue" at bounding box center [589, 358] width 42 height 11
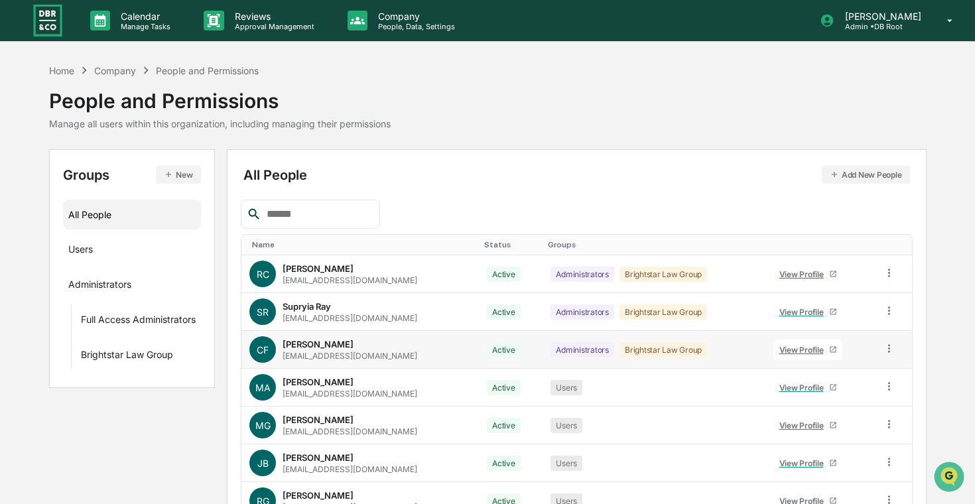
click at [649, 188] on div "All People Add New People Name Status Groups [PERSON_NAME] Chen [EMAIL_ADDRESS]…" at bounding box center [576, 420] width 671 height 515
click at [781, 381] on link "View Profile" at bounding box center [807, 387] width 69 height 21
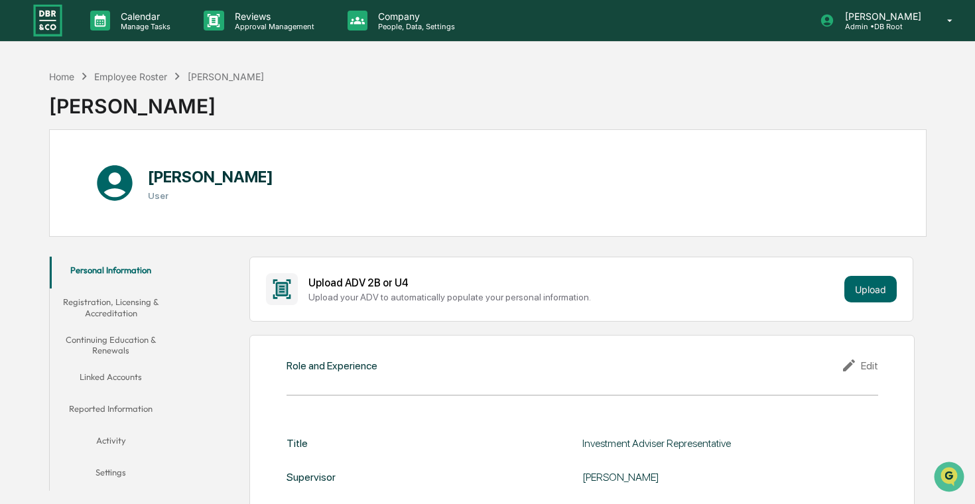
click at [127, 309] on button "Registration, Licensing & Accreditation" at bounding box center [111, 307] width 122 height 38
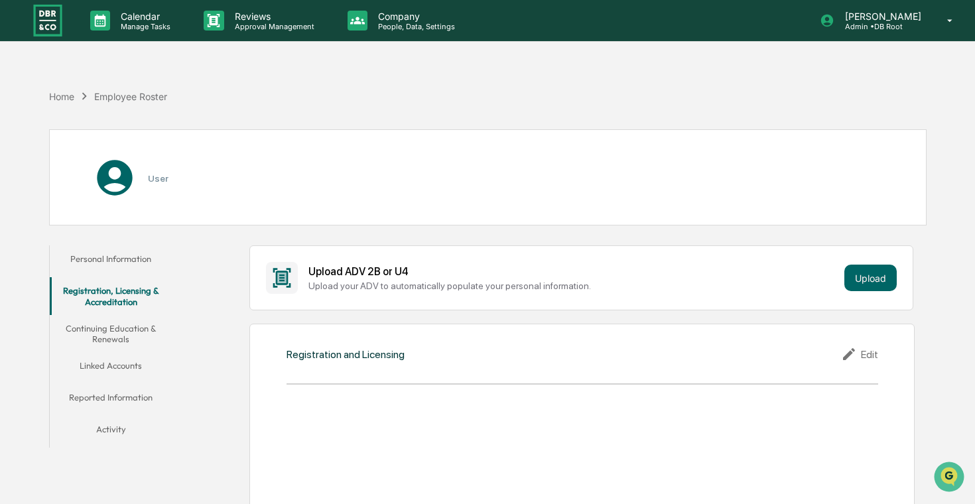
scroll to position [27, 0]
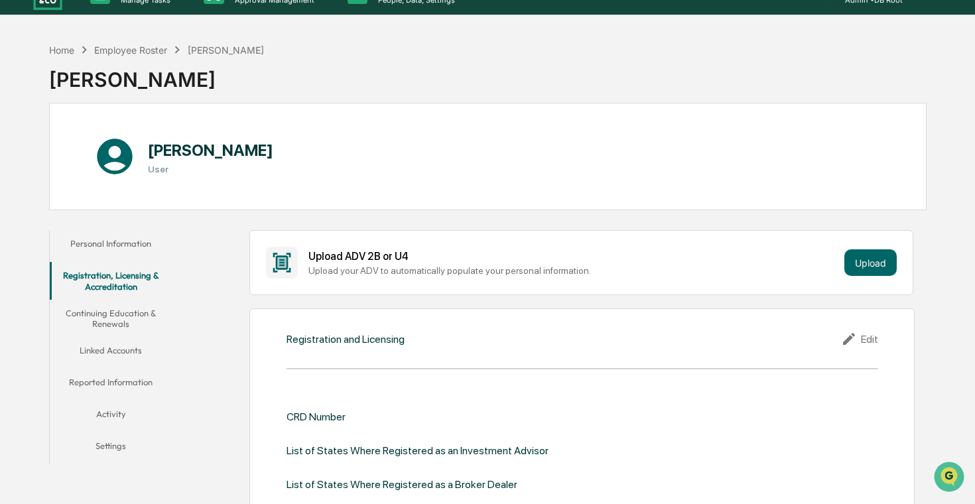
click at [131, 308] on button "Continuing Education & Renewals" at bounding box center [111, 319] width 122 height 38
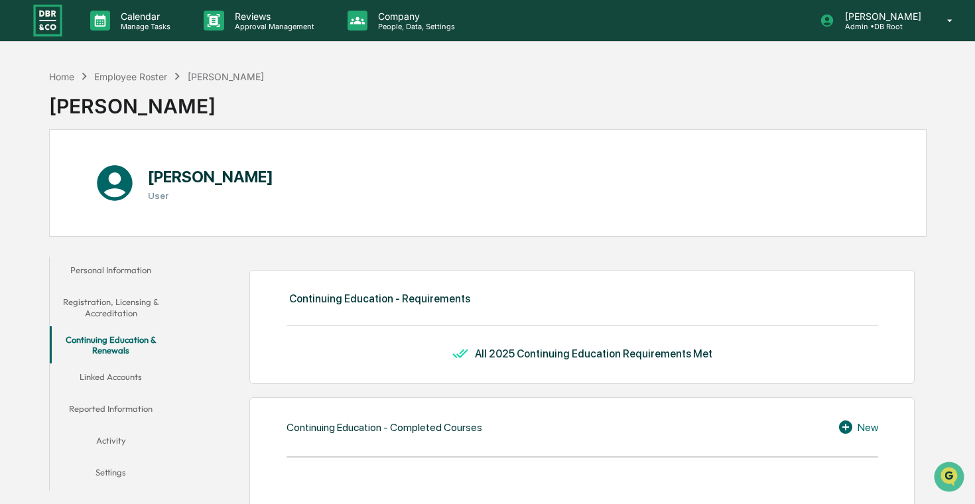
click at [120, 377] on button "Linked Accounts" at bounding box center [111, 379] width 122 height 32
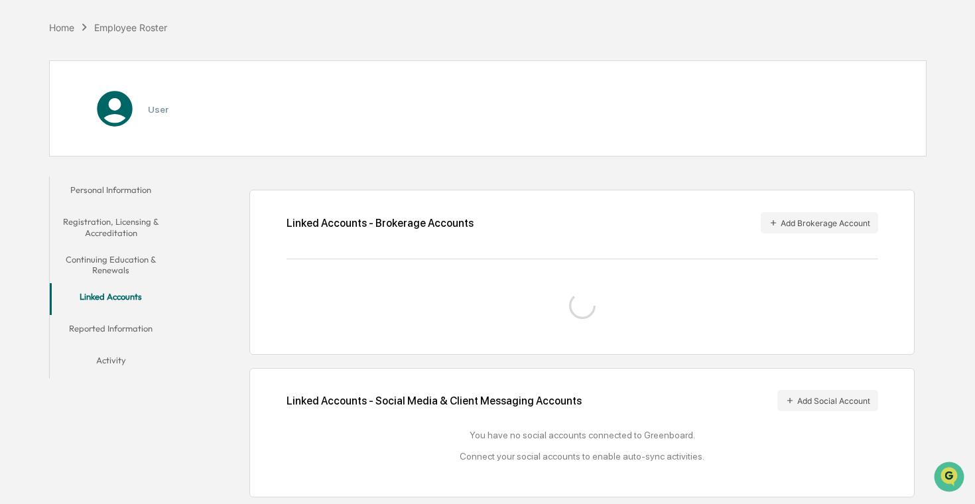
scroll to position [50, 0]
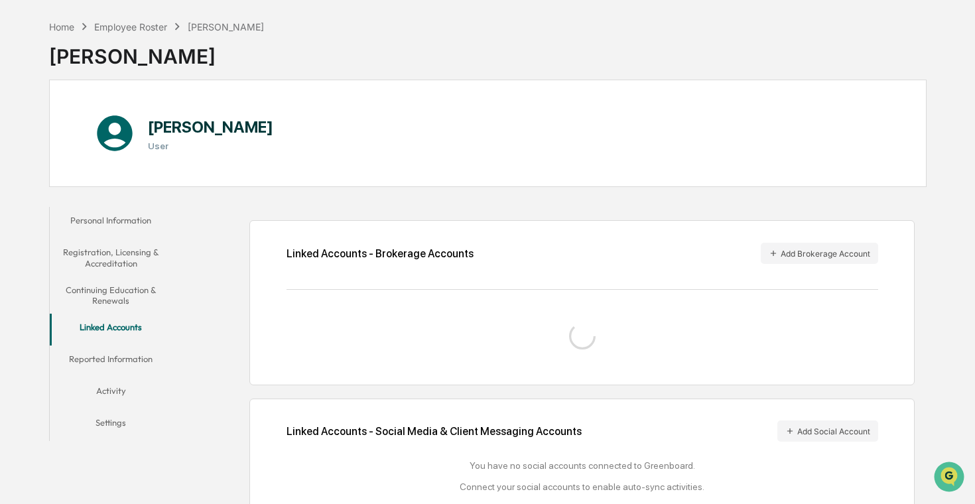
click at [128, 359] on button "Reported Information" at bounding box center [111, 362] width 122 height 32
